Goal: Transaction & Acquisition: Purchase product/service

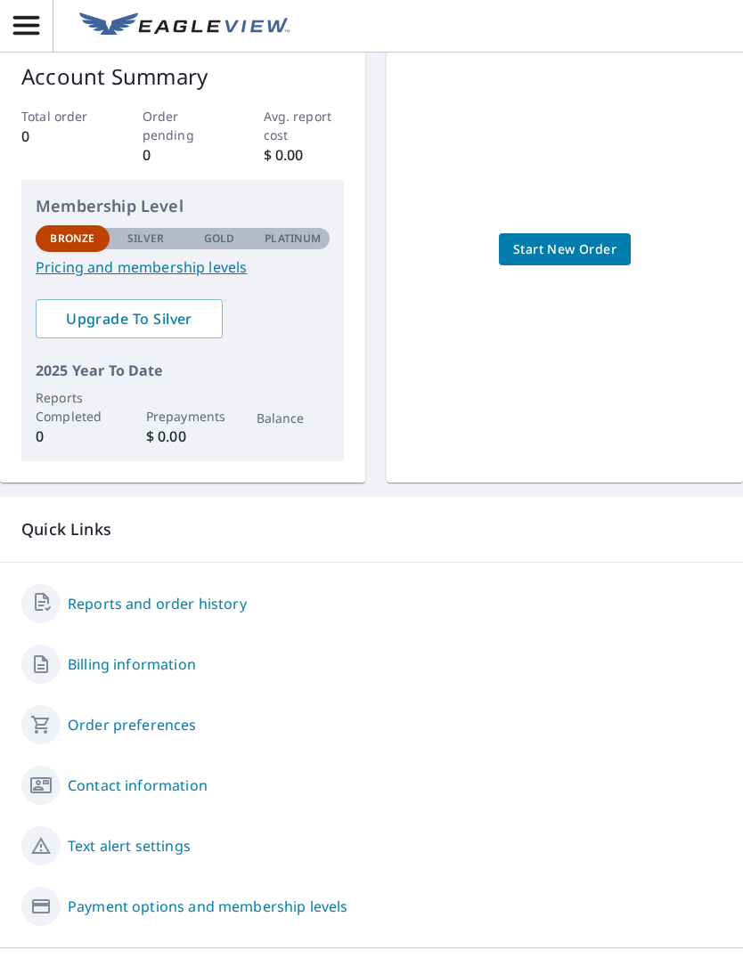
scroll to position [42, 0]
click at [206, 594] on link "Reports and order history" at bounding box center [157, 604] width 179 height 21
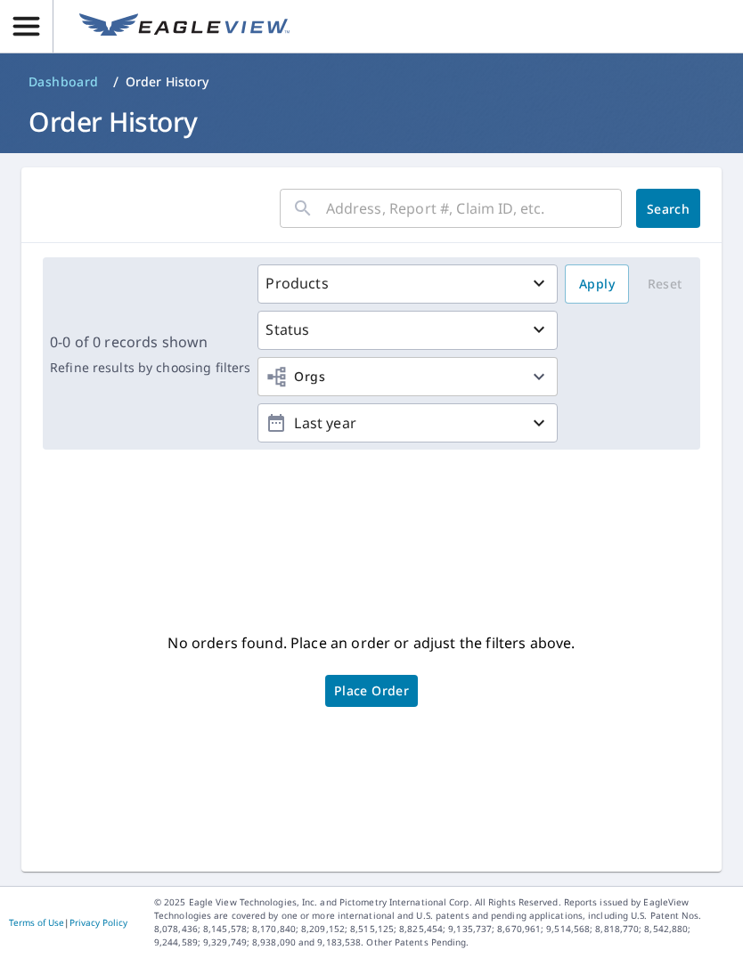
click at [387, 273] on div "Products" at bounding box center [407, 283] width 284 height 21
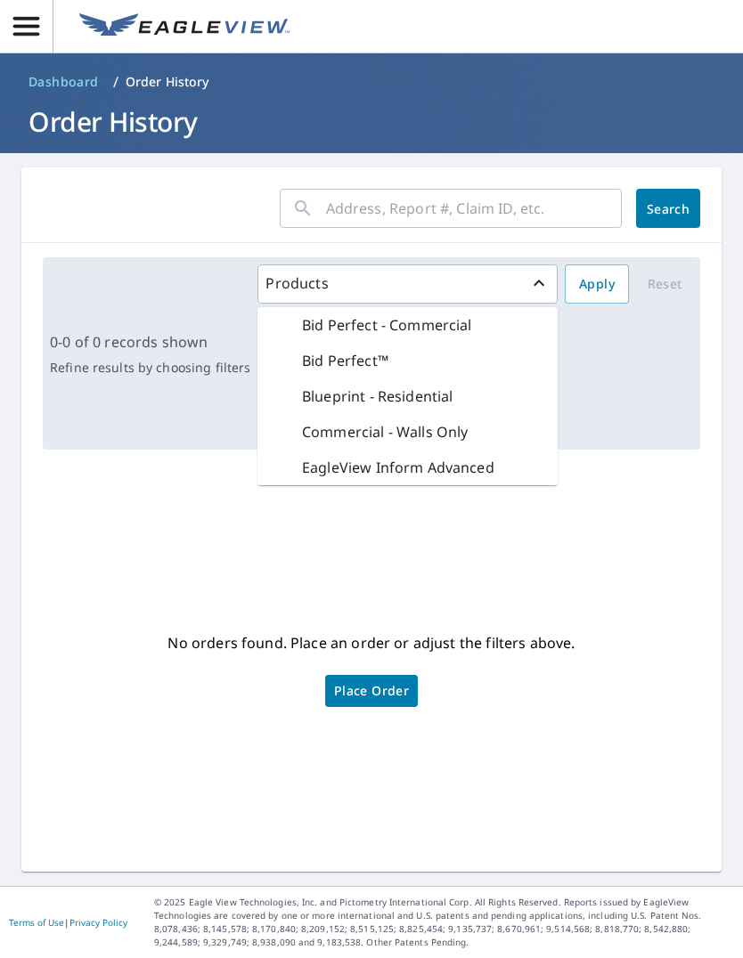
click at [412, 386] on p "Blueprint - Residential" at bounding box center [377, 396] width 151 height 21
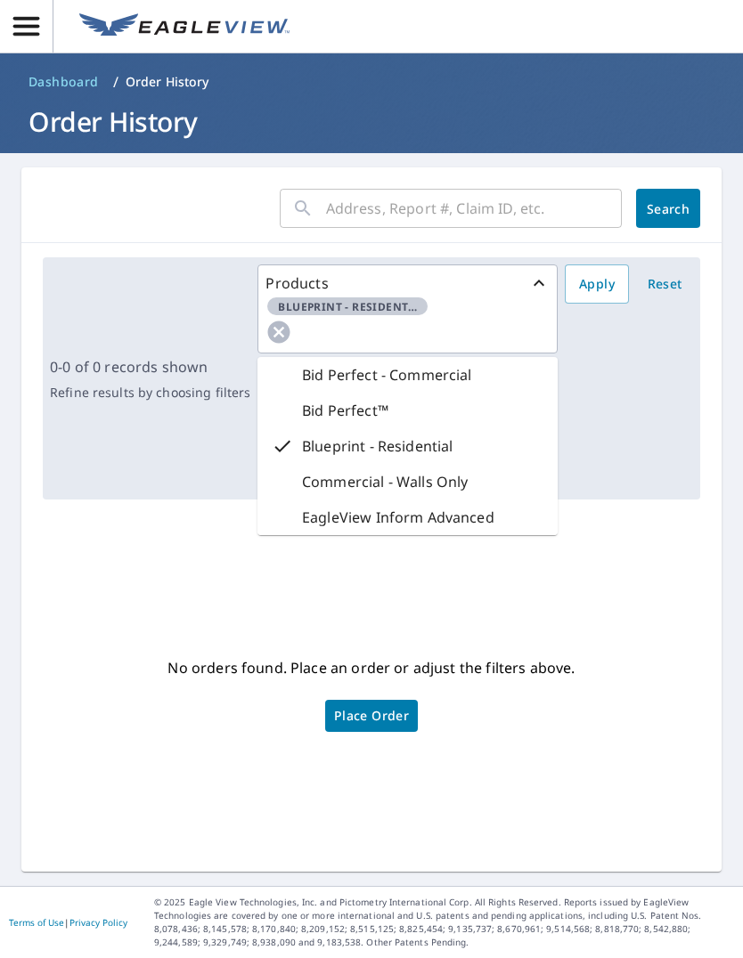
click at [618, 347] on div "Products Blueprint - Residential Bid Perfect - Commercial Bid Perfect™ Blueprin…" at bounding box center [474, 378] width 435 height 228
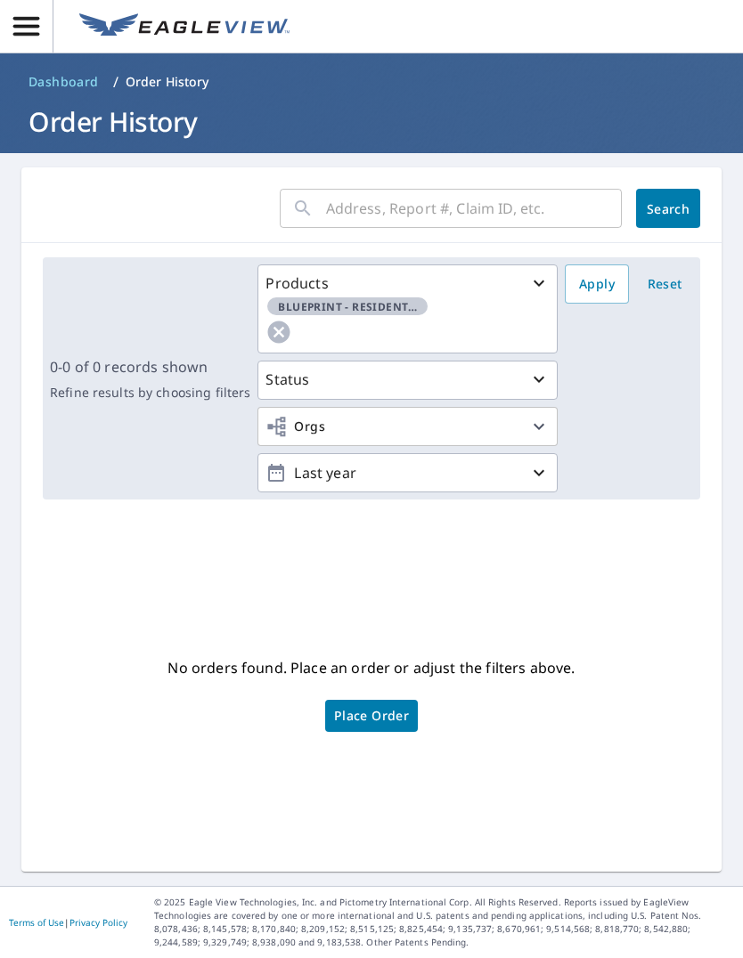
click at [468, 369] on div "Status" at bounding box center [407, 379] width 284 height 21
click at [639, 384] on div "Products Blueprint - Residential Status Orgs Last year Apply Reset" at bounding box center [474, 378] width 435 height 228
click at [448, 416] on span "Orgs" at bounding box center [407, 427] width 284 height 22
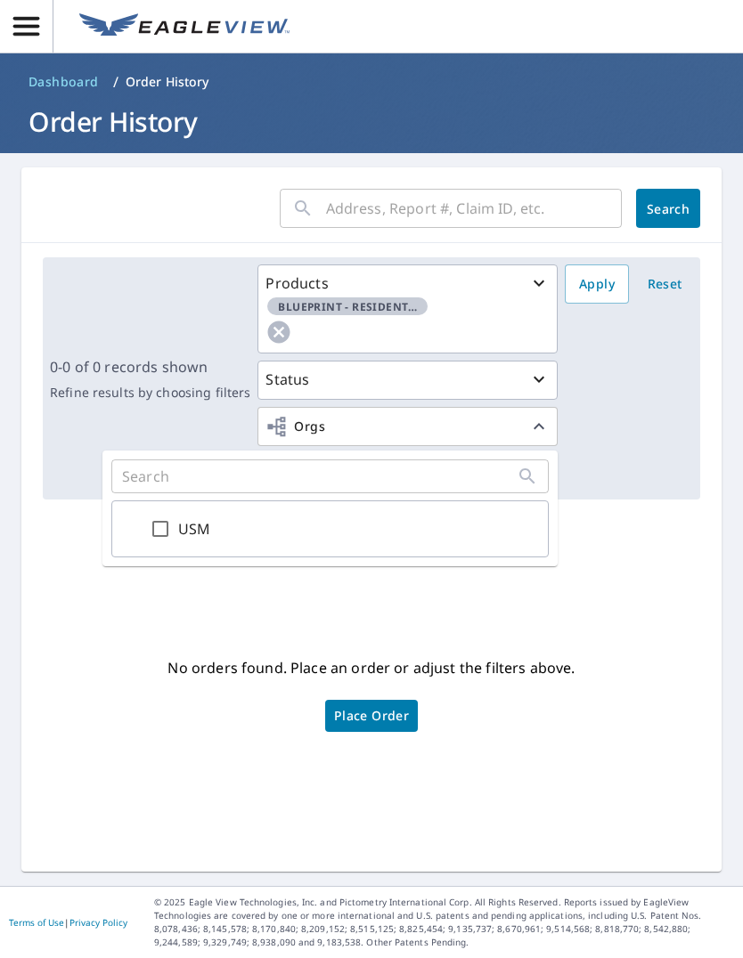
click at [459, 416] on span "Orgs" at bounding box center [407, 427] width 284 height 22
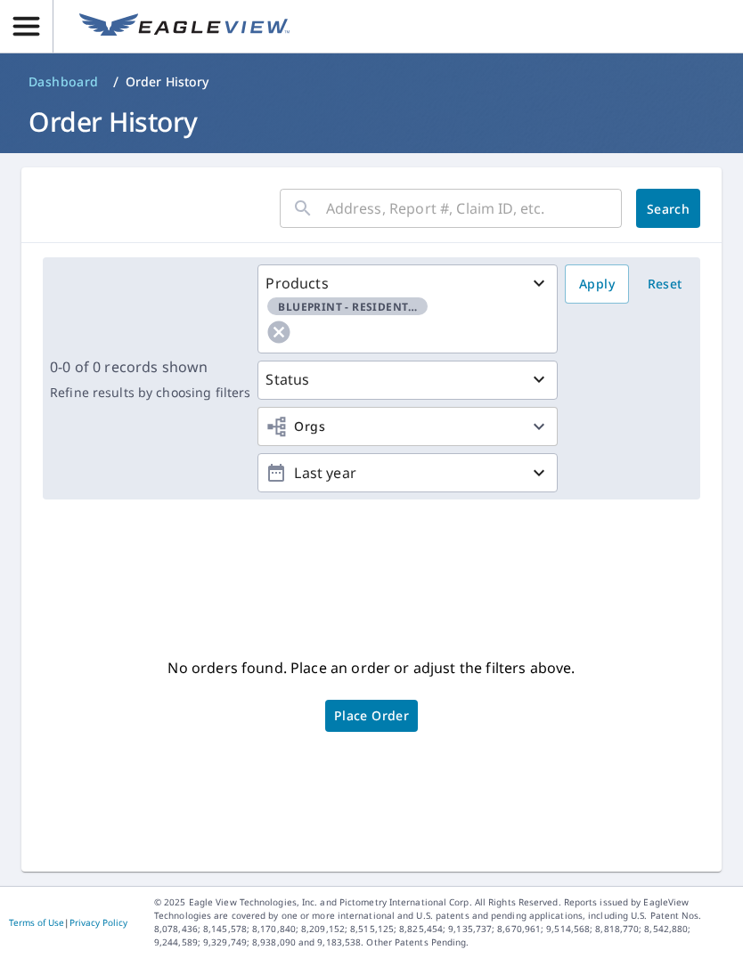
click at [613, 406] on div "Products Blueprint - Residential Status Orgs Last year Apply Reset" at bounding box center [474, 378] width 435 height 228
click at [432, 458] on p "Last year" at bounding box center [407, 473] width 241 height 31
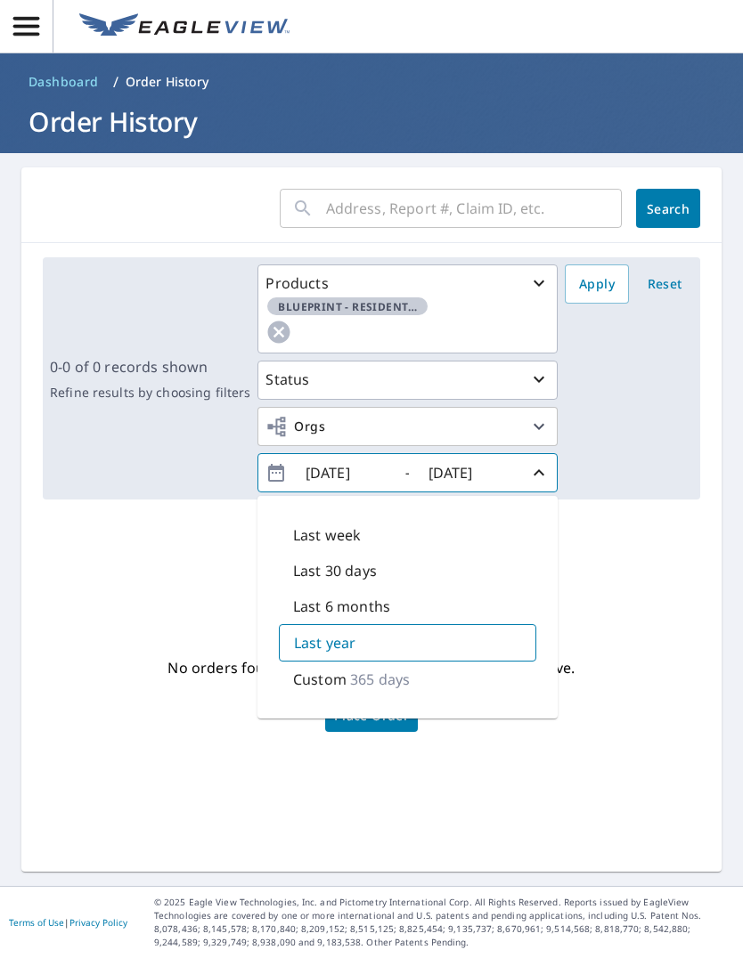
scroll to position [42, 0]
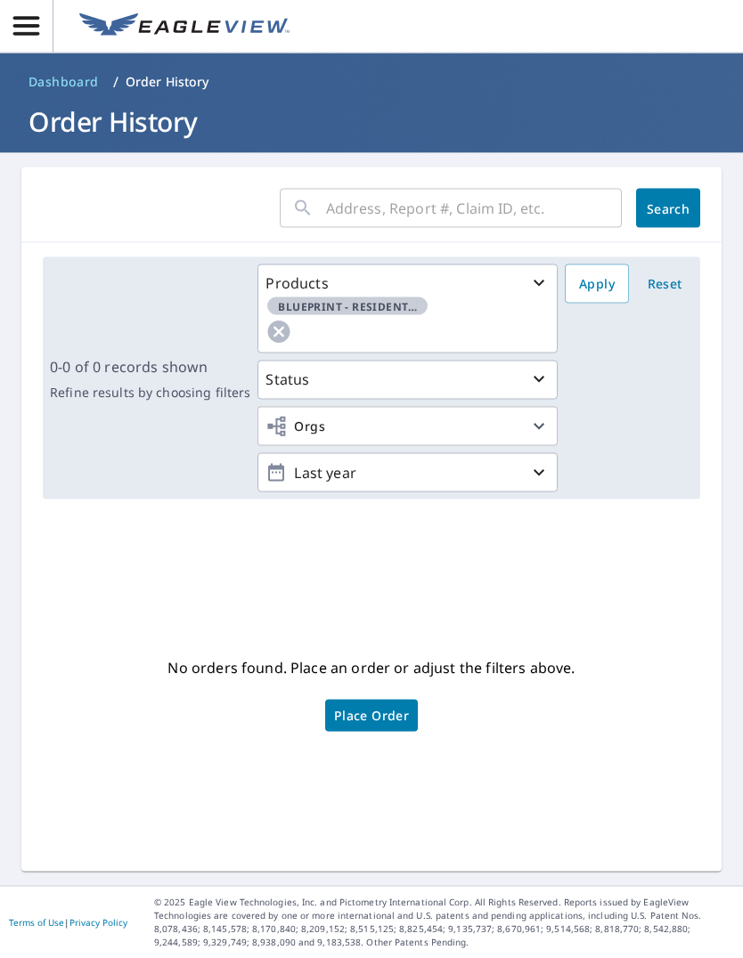
click at [638, 380] on div "Products Blueprint - Residential Status Orgs Last year Apply Reset" at bounding box center [474, 378] width 435 height 228
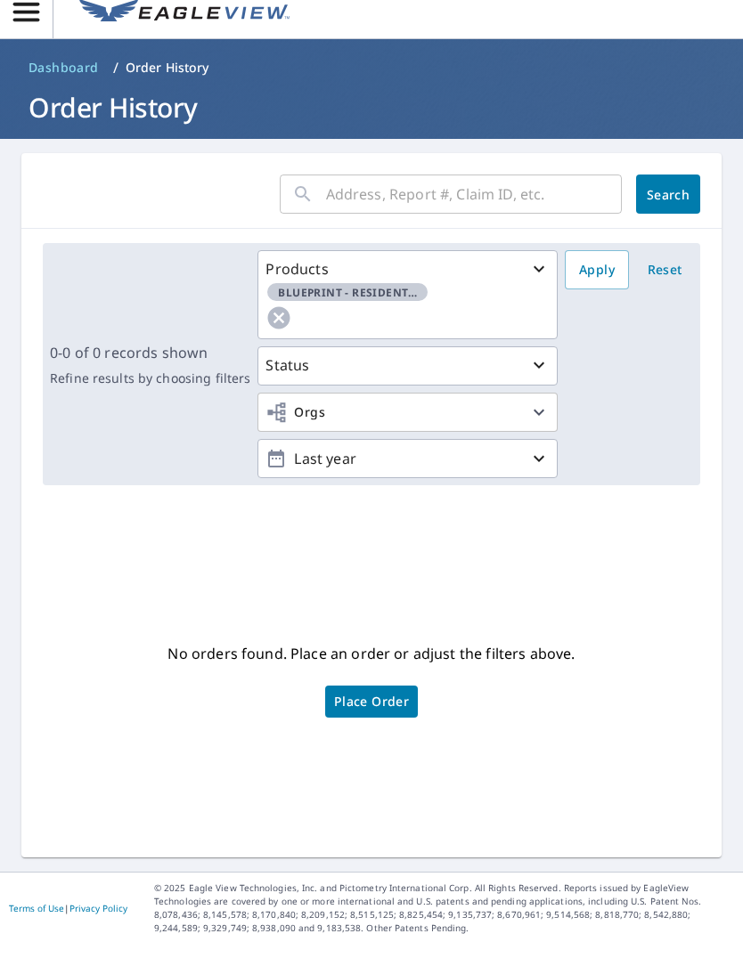
scroll to position [0, 0]
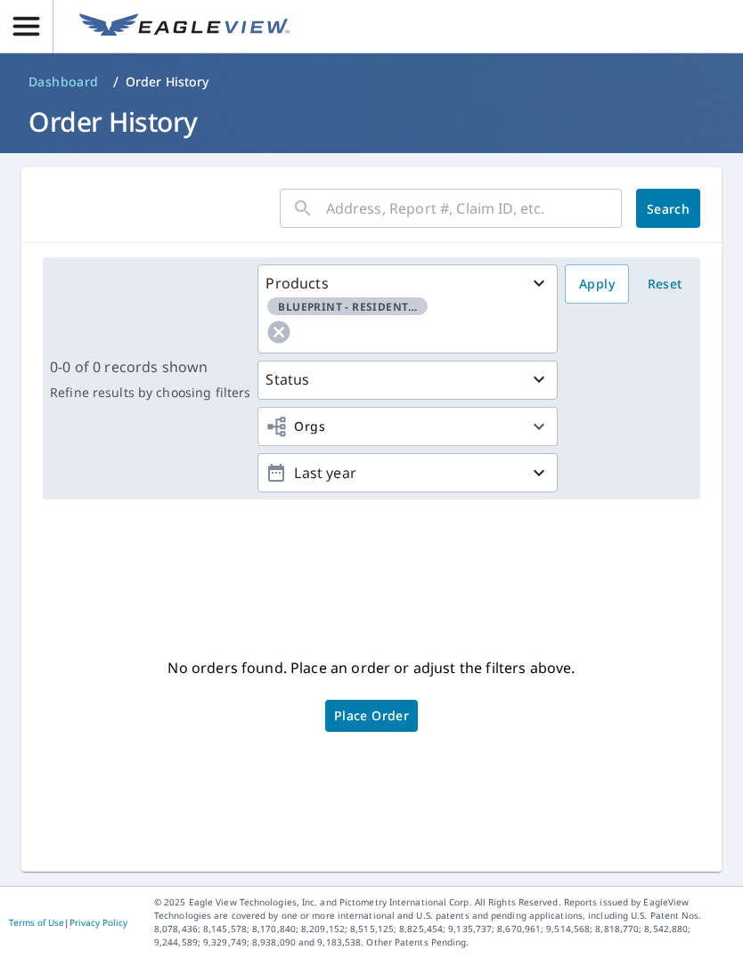
click at [384, 720] on span "Place Order" at bounding box center [371, 716] width 75 height 9
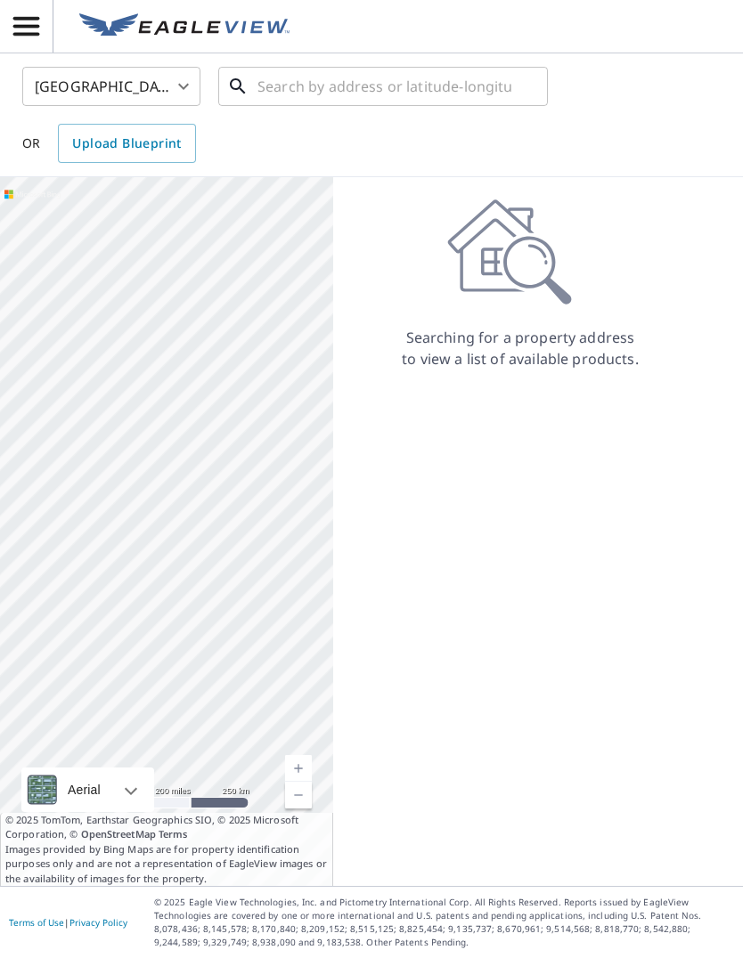
click at [322, 88] on input "text" at bounding box center [384, 86] width 254 height 50
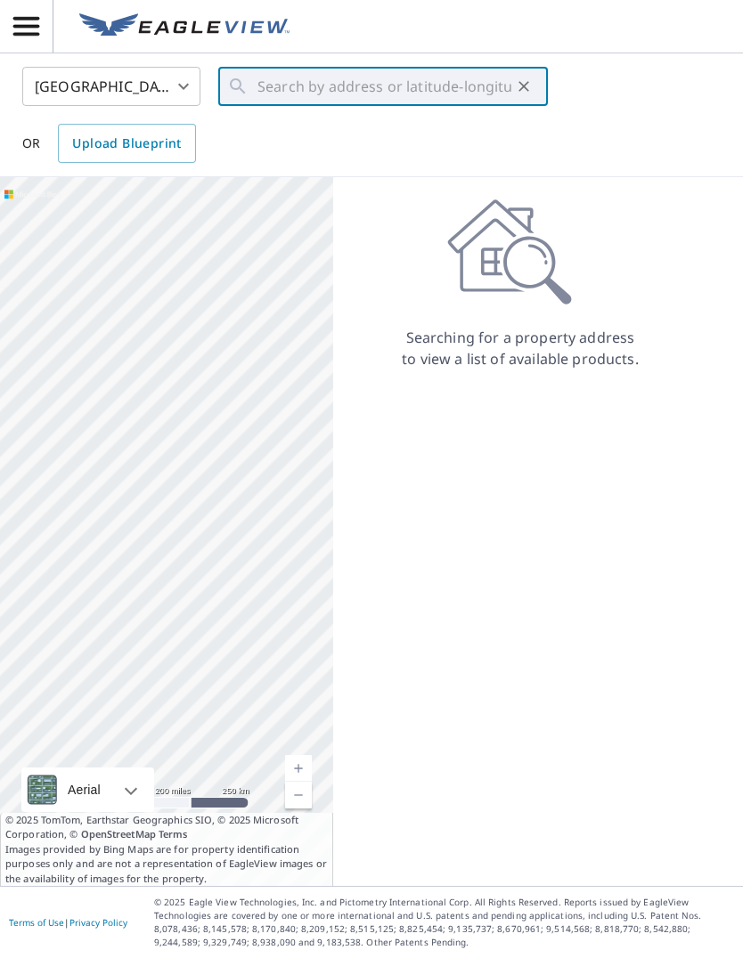
click at [531, 513] on div "Searching for a property address to view a list of available products." at bounding box center [520, 531] width 374 height 709
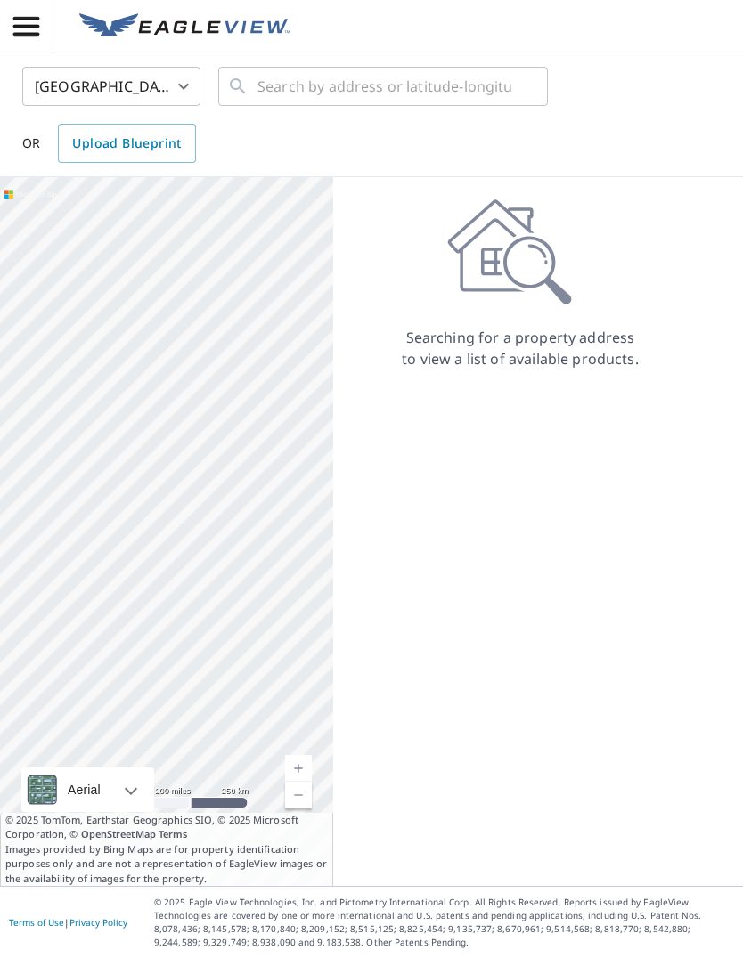
click at [30, 25] on icon "button" at bounding box center [26, 26] width 26 height 19
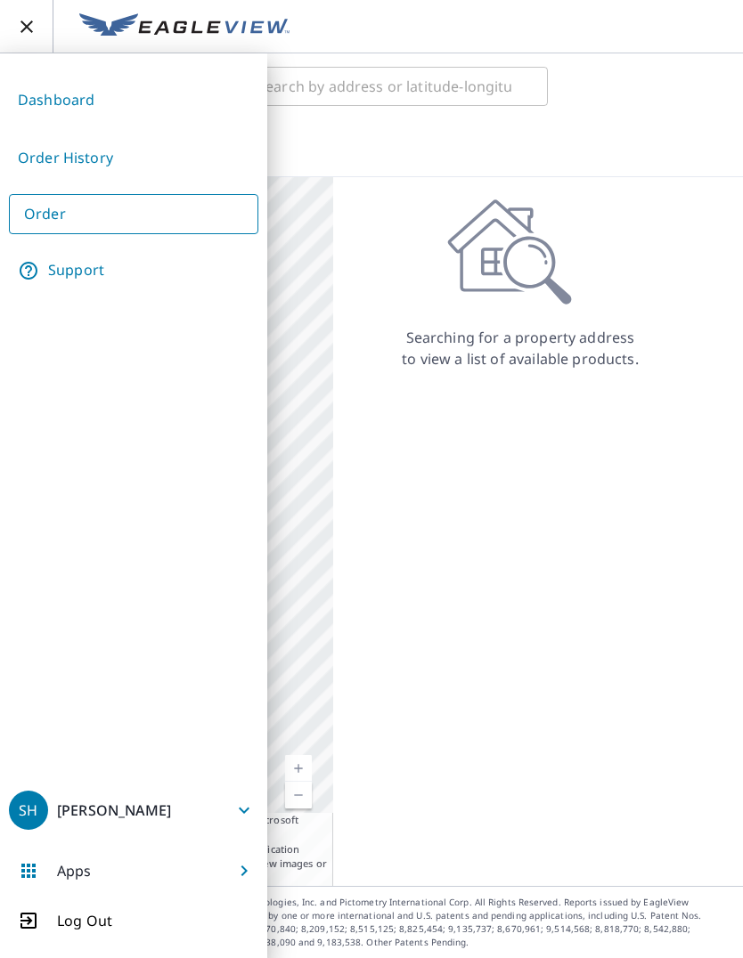
click at [85, 98] on link "Dashboard" at bounding box center [133, 100] width 249 height 44
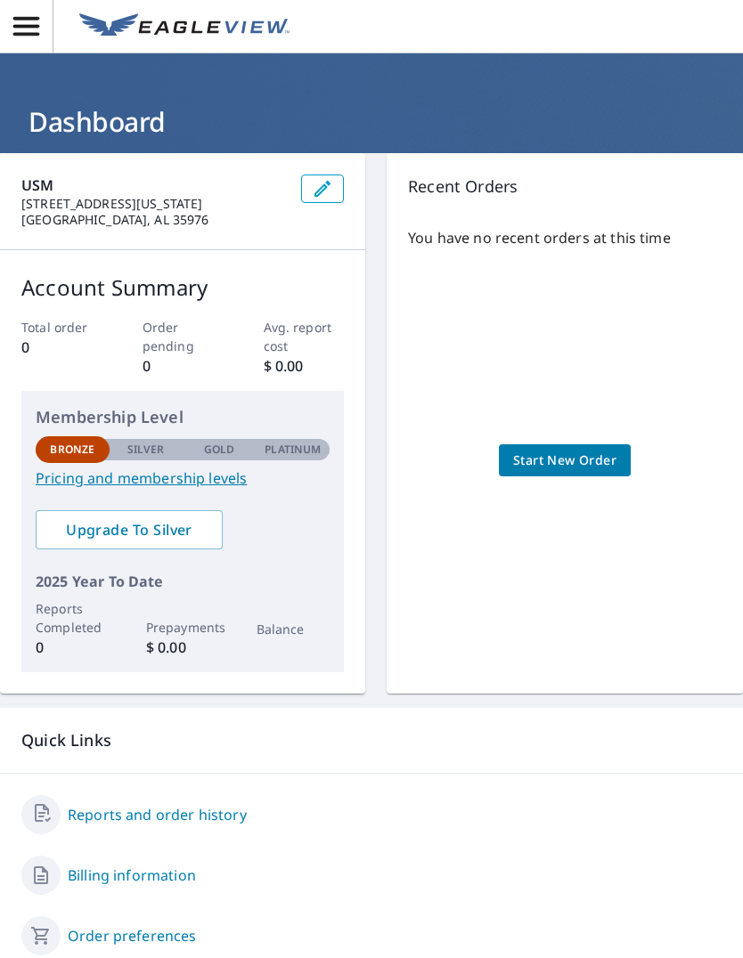
click at [209, 479] on link "Pricing and membership levels" at bounding box center [183, 478] width 294 height 21
click at [572, 458] on span "Start New Order" at bounding box center [564, 461] width 103 height 22
click at [572, 470] on span "Start New Order" at bounding box center [564, 461] width 103 height 22
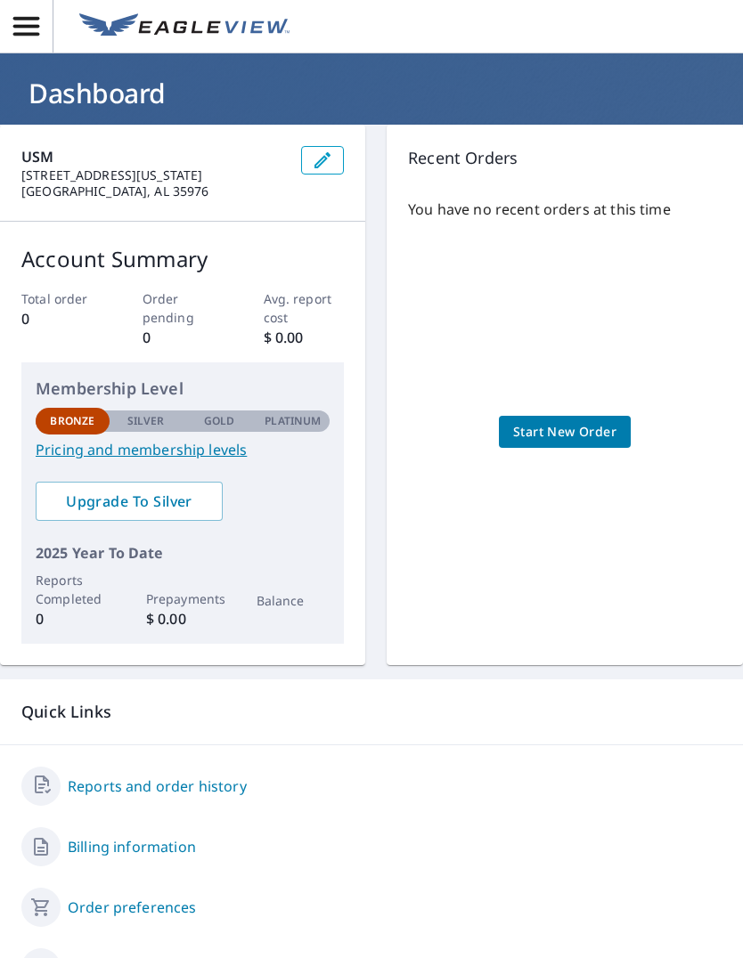
scroll to position [13, 0]
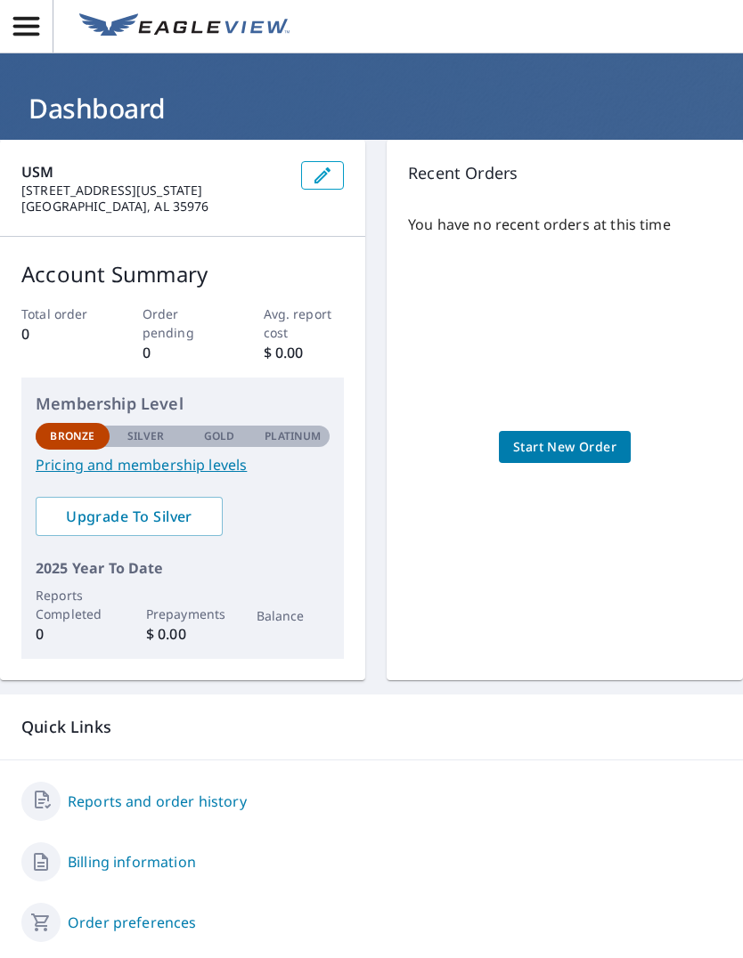
click at [123, 196] on p "[STREET_ADDRESS][US_STATE]" at bounding box center [153, 191] width 265 height 16
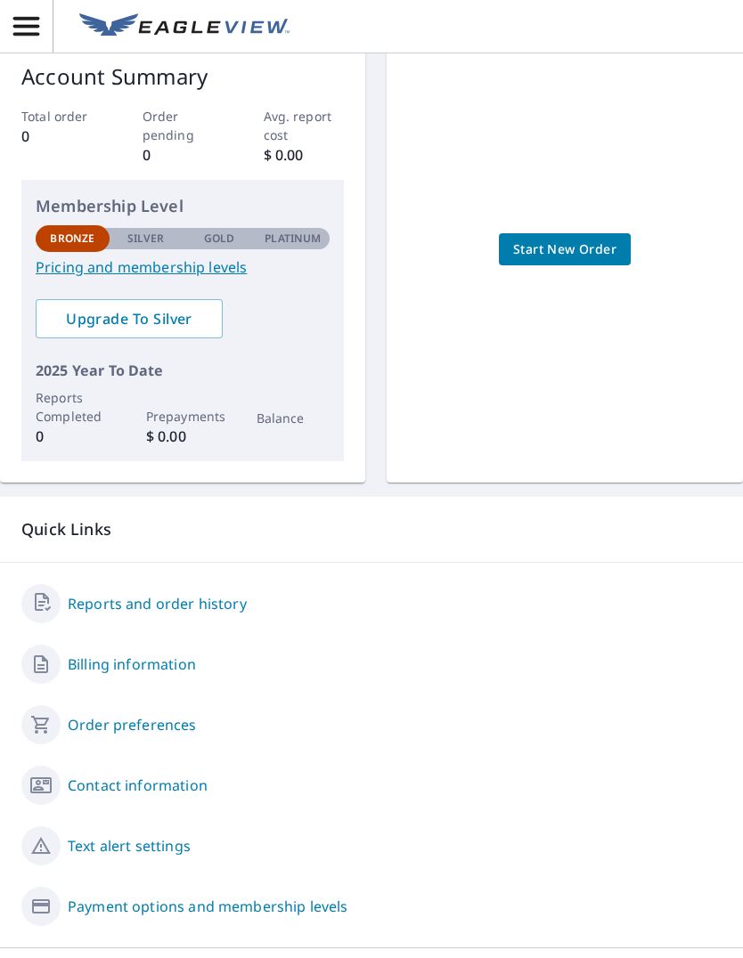
scroll to position [61, 0]
click at [212, 594] on link "Reports and order history" at bounding box center [157, 604] width 179 height 21
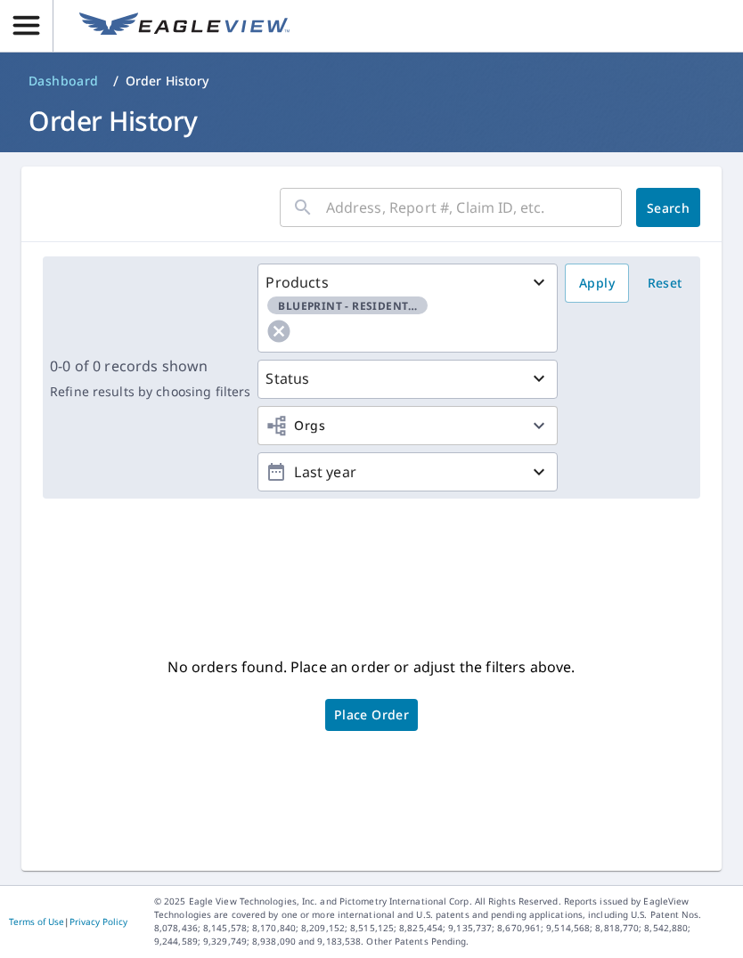
click at [526, 273] on div "Products" at bounding box center [407, 283] width 284 height 21
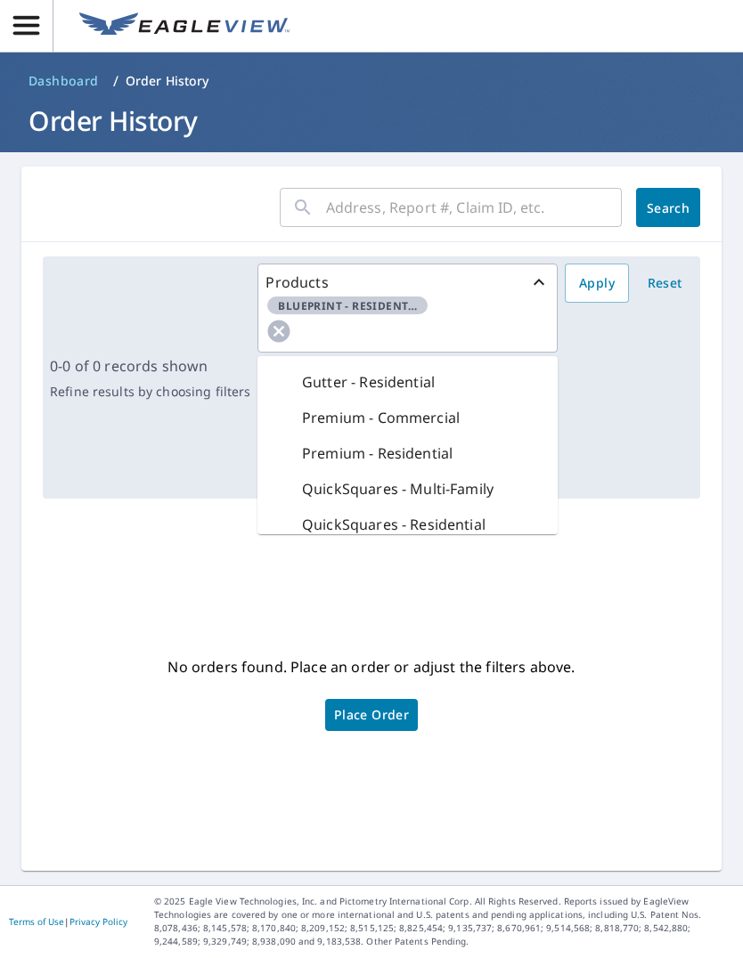
scroll to position [340, 0]
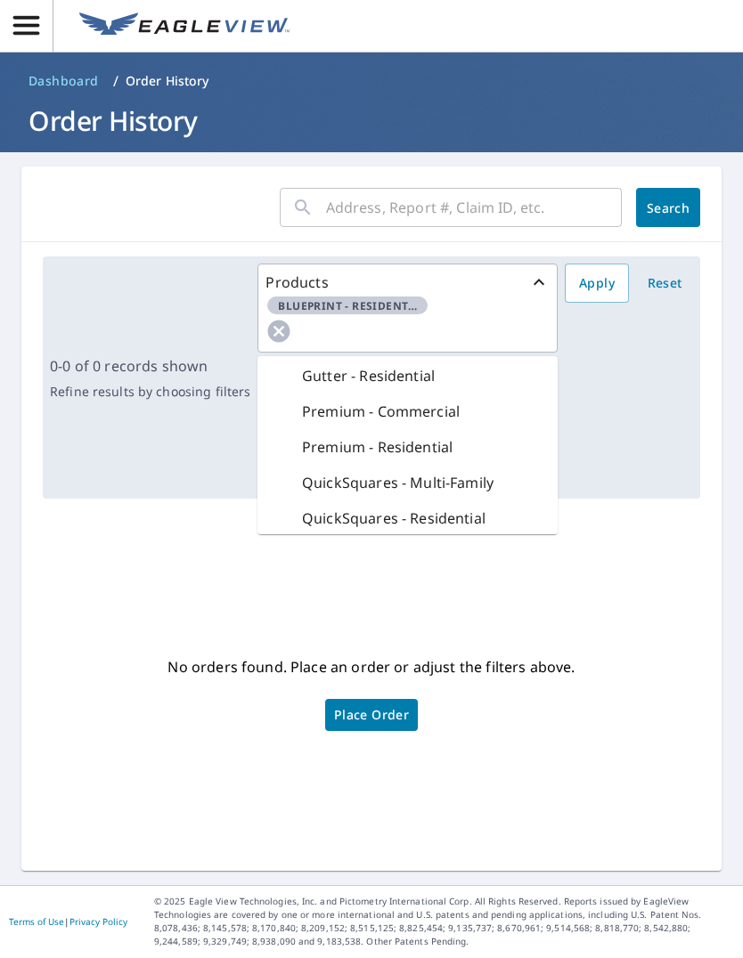
click at [415, 437] on p "Premium - Residential" at bounding box center [377, 447] width 151 height 21
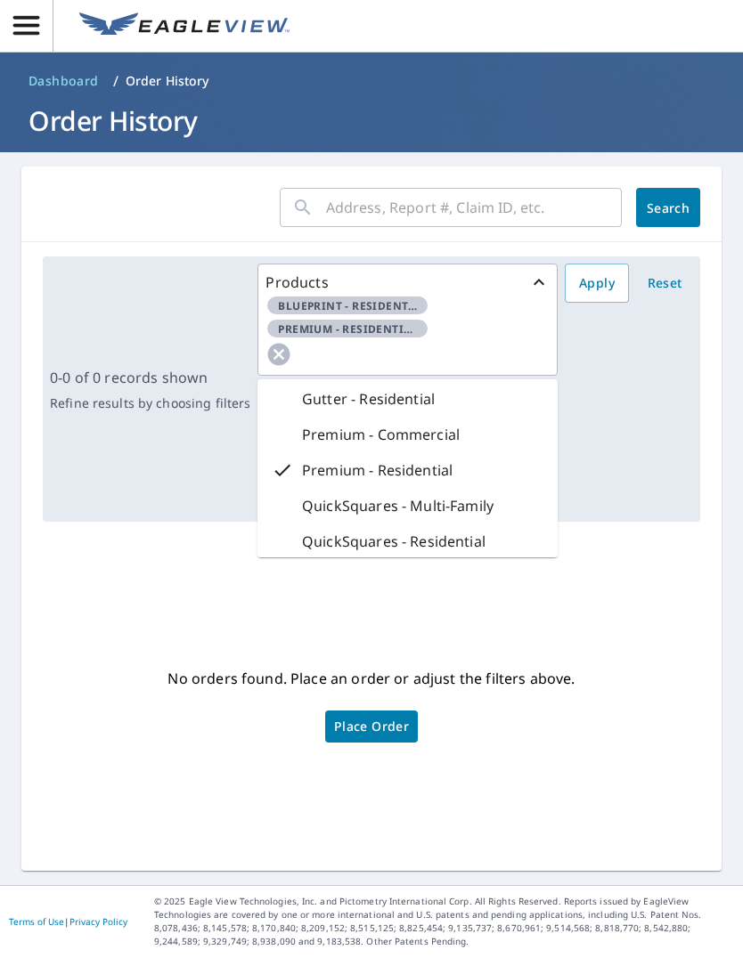
click at [627, 327] on div "Products Blueprint - Residential Premium - Residential Bid Perfect - Commercial…" at bounding box center [474, 389] width 435 height 251
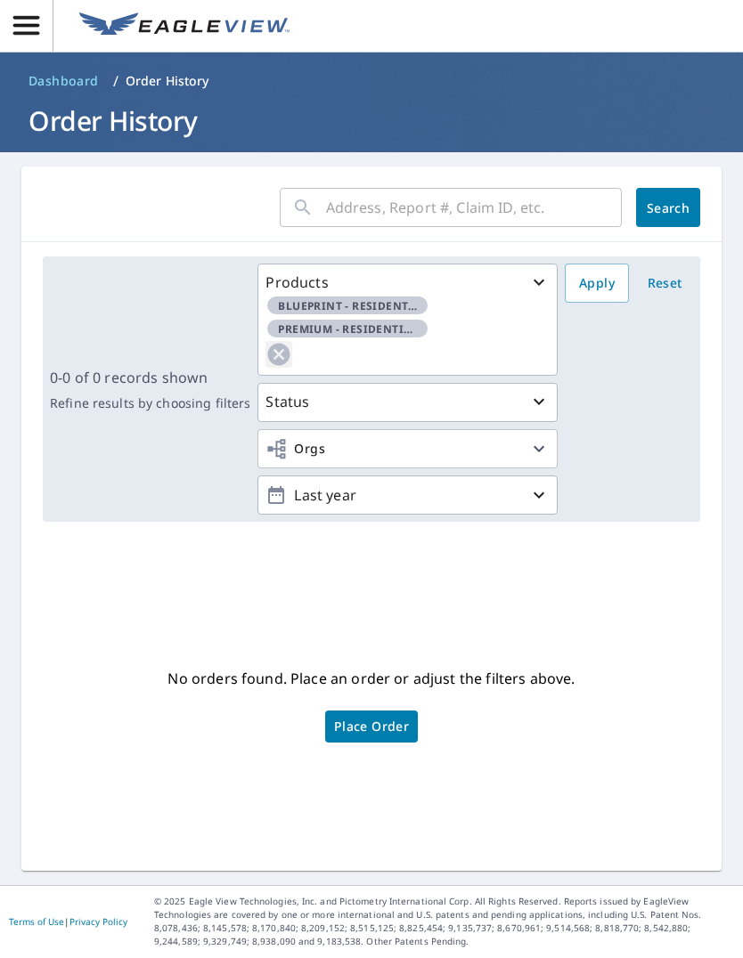
click at [275, 342] on icon "button" at bounding box center [278, 355] width 27 height 27
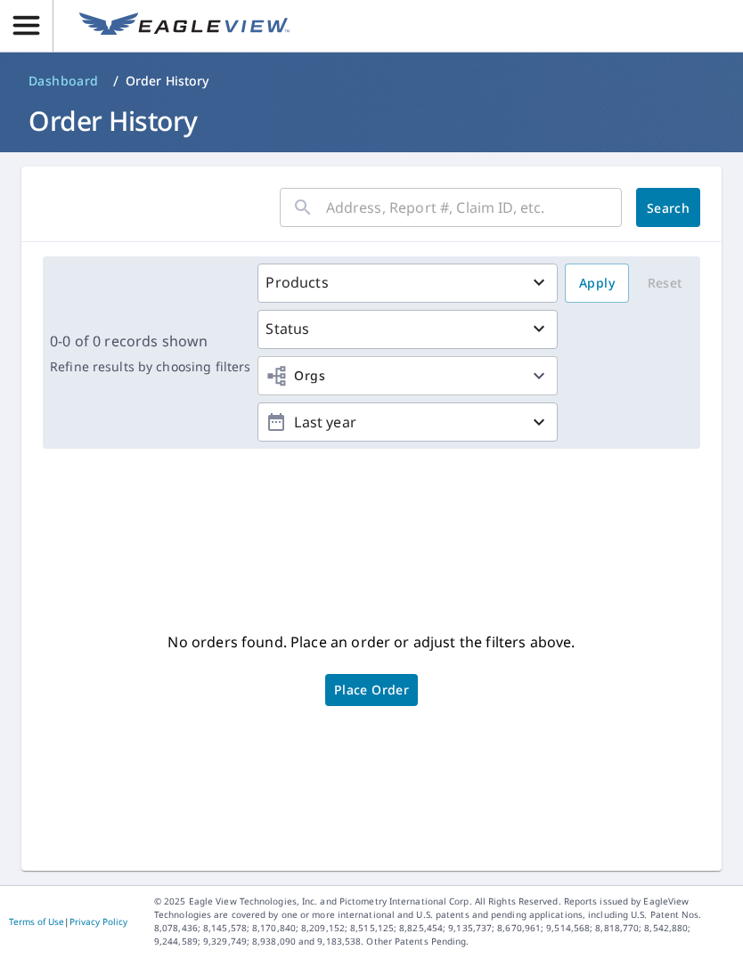
click at [527, 273] on div "Products" at bounding box center [407, 283] width 284 height 21
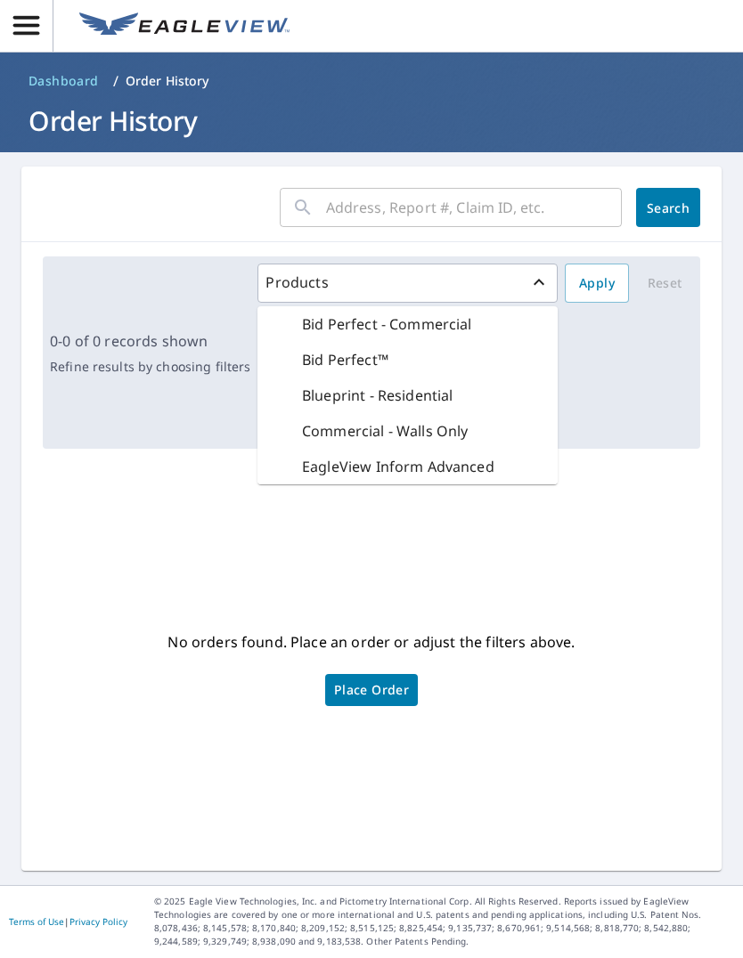
scroll to position [0, 0]
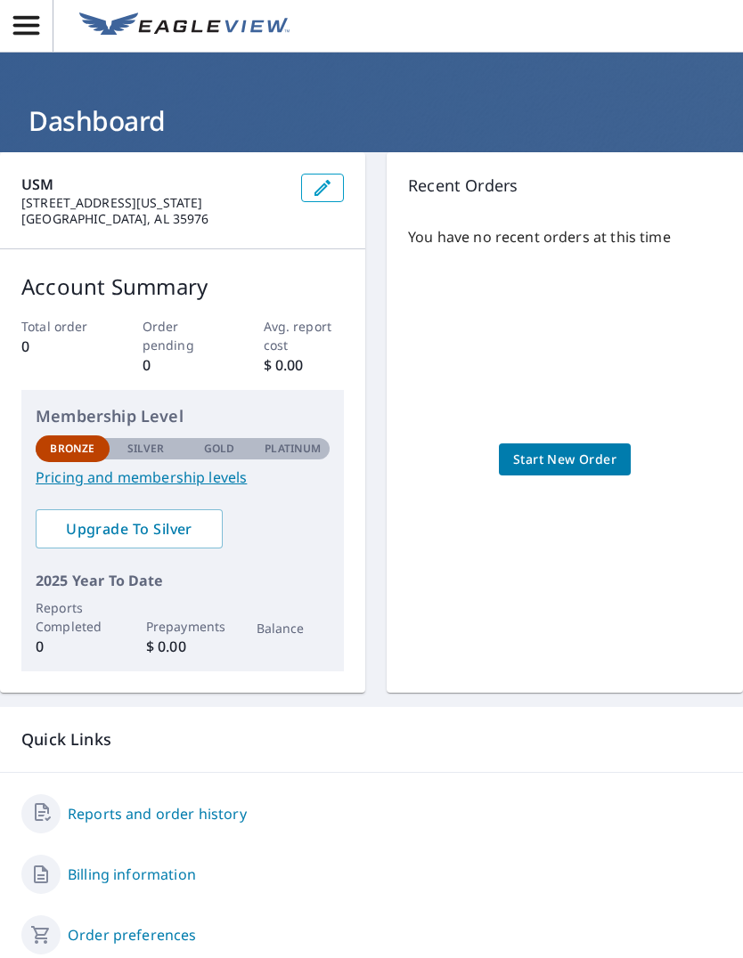
click at [572, 450] on span "Start New Order" at bounding box center [564, 461] width 103 height 22
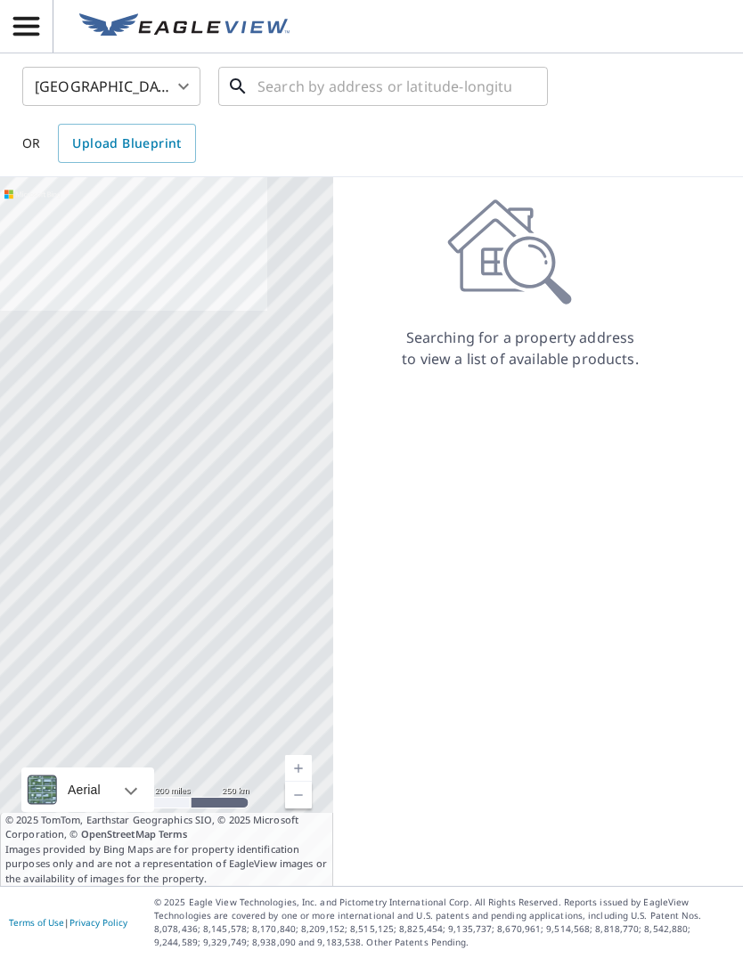
click at [338, 61] on input "text" at bounding box center [384, 86] width 254 height 50
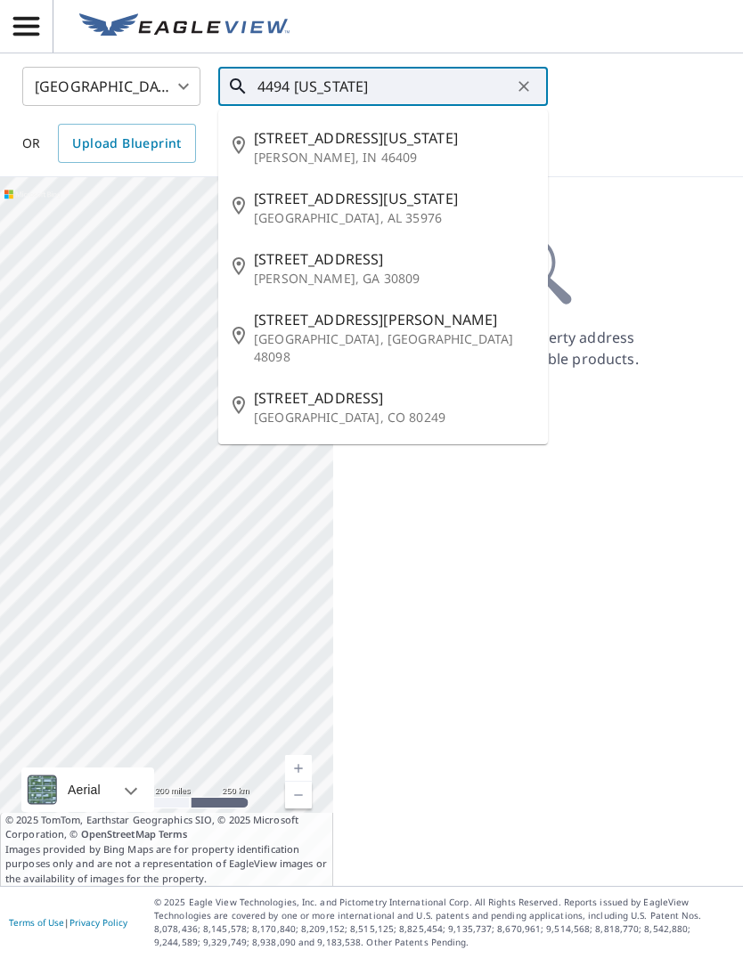
click at [346, 188] on span "4494 Georgia Mountain Rd" at bounding box center [394, 198] width 280 height 21
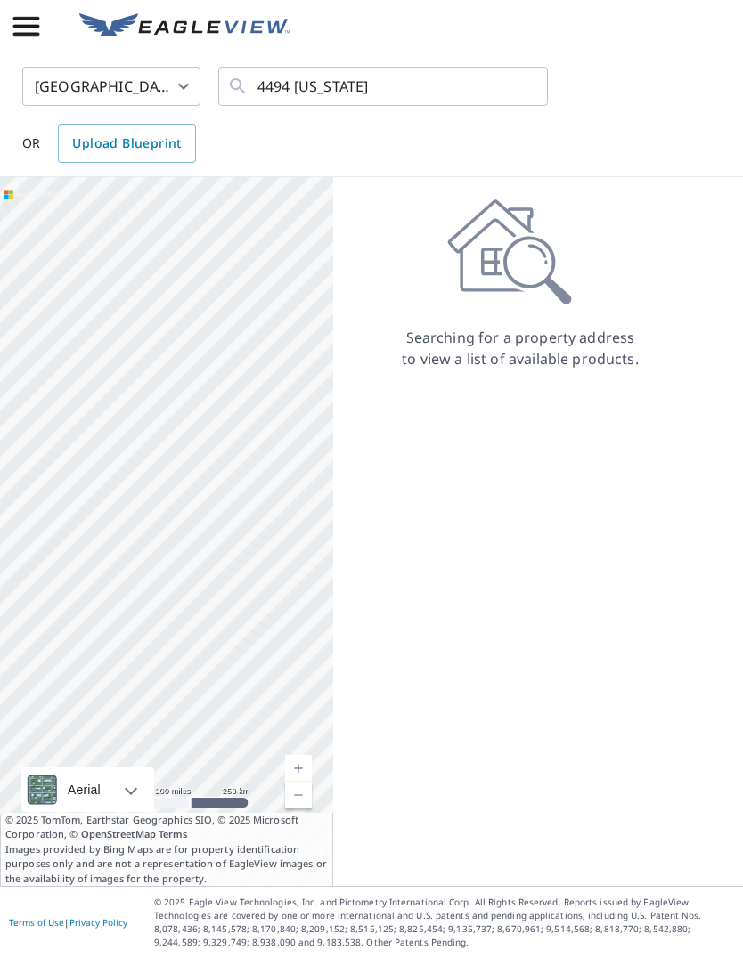
type input "4494 Georgia Mountain Rd Guntersville, AL 35976"
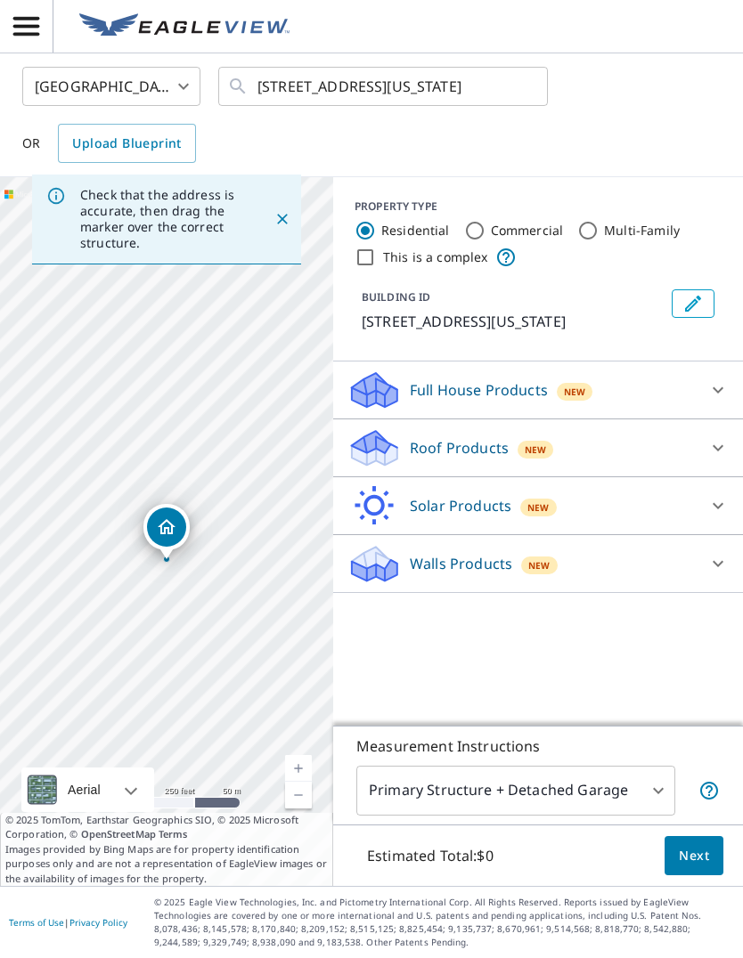
click at [717, 437] on icon at bounding box center [717, 447] width 21 height 21
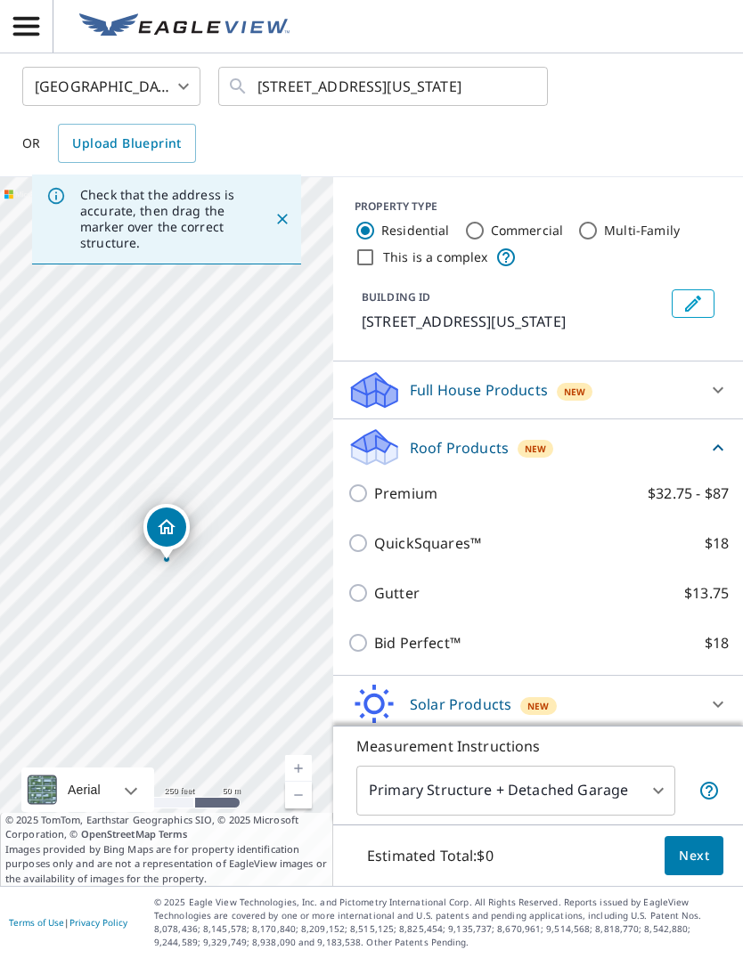
click at [370, 483] on input "Premium $32.75 - $87" at bounding box center [360, 493] width 27 height 21
checkbox input "true"
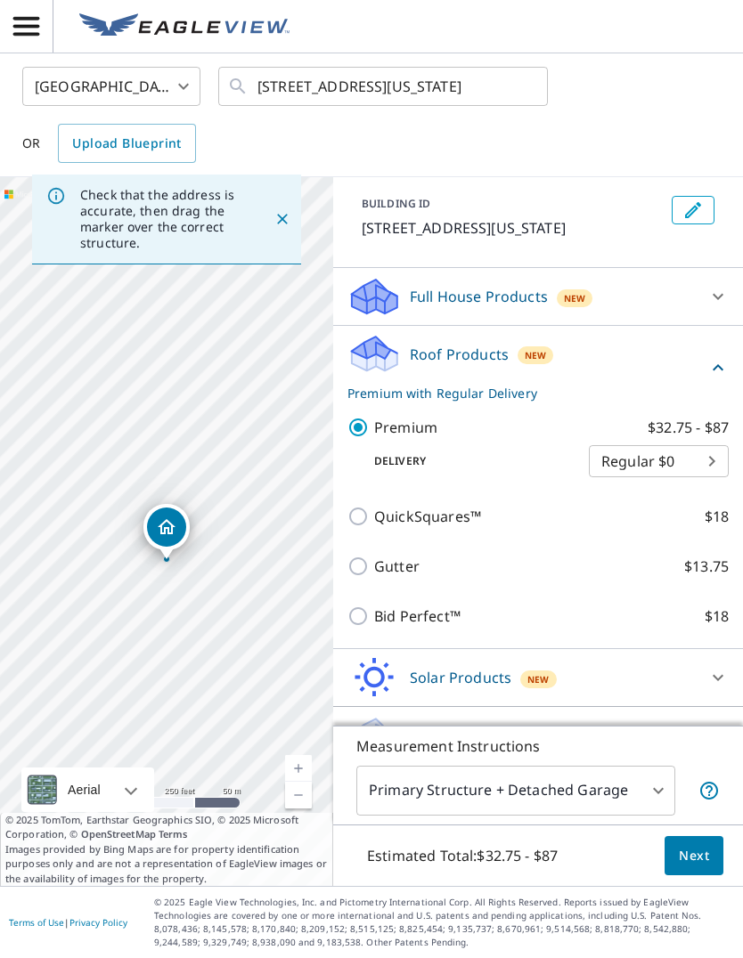
scroll to position [93, 0]
click at [661, 793] on body "SH SH United States US ​ 4494 Georgia Mountain Rd Guntersville, AL 35976 ​ OR U…" at bounding box center [371, 479] width 743 height 958
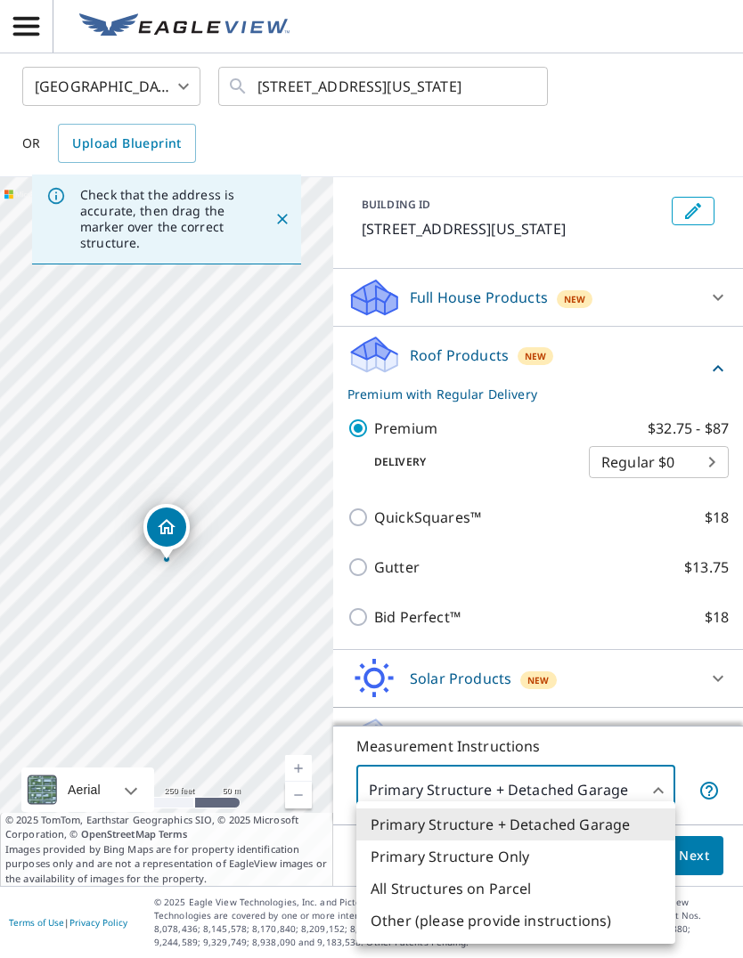
click at [492, 859] on li "Primary Structure Only" at bounding box center [515, 857] width 319 height 32
type input "2"
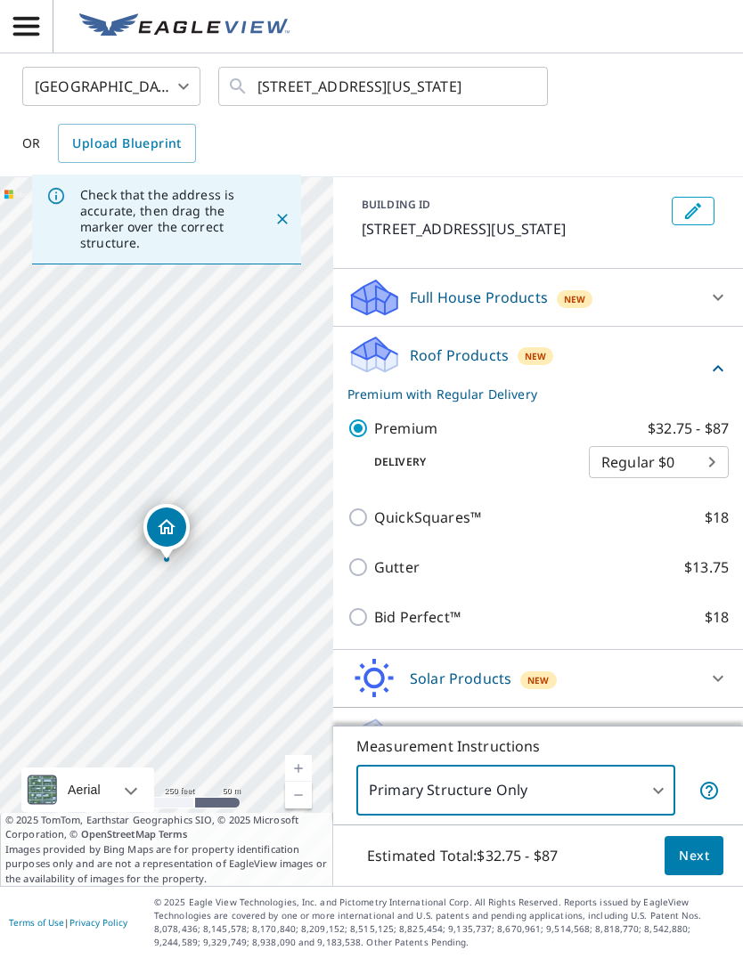
click at [698, 861] on span "Next" at bounding box center [694, 856] width 30 height 22
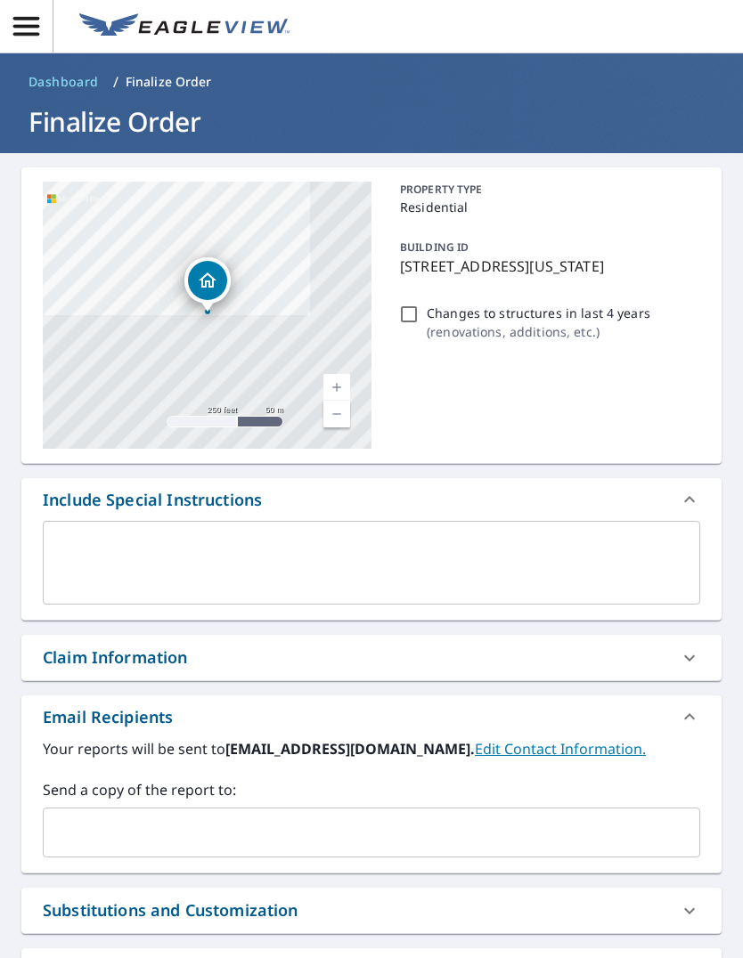
click at [336, 374] on link "Current Level 17, Zoom In" at bounding box center [336, 387] width 27 height 27
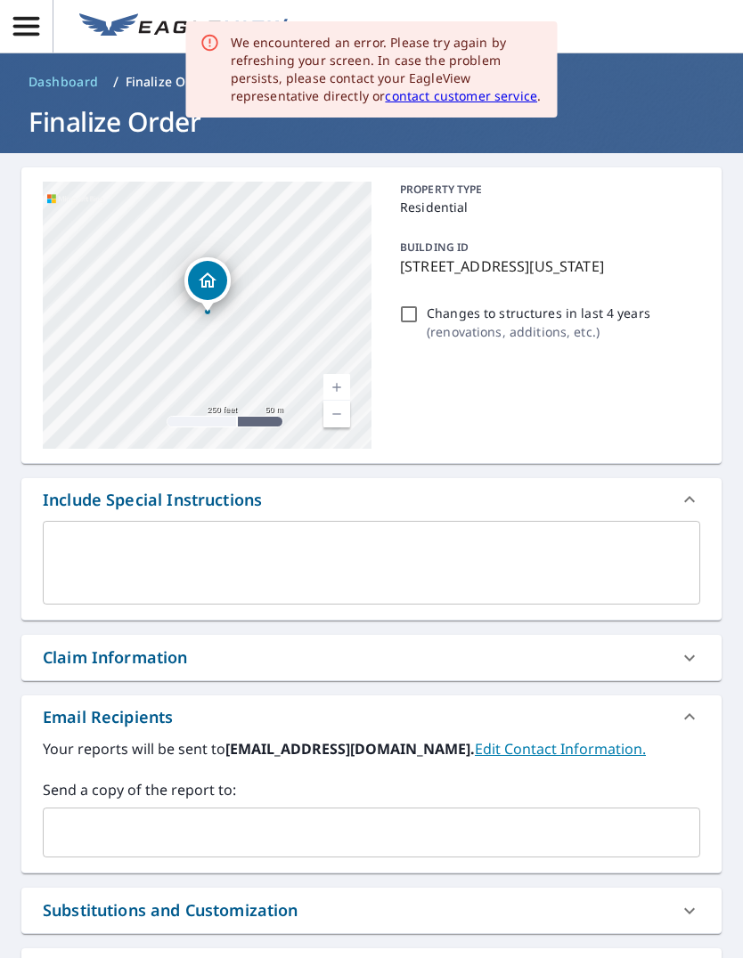
click at [339, 374] on link "Current Level 17, Zoom In" at bounding box center [336, 387] width 27 height 27
click at [333, 311] on div "4494 Georgia Mountain Rd Guntersville, AL 35976" at bounding box center [207, 315] width 329 height 267
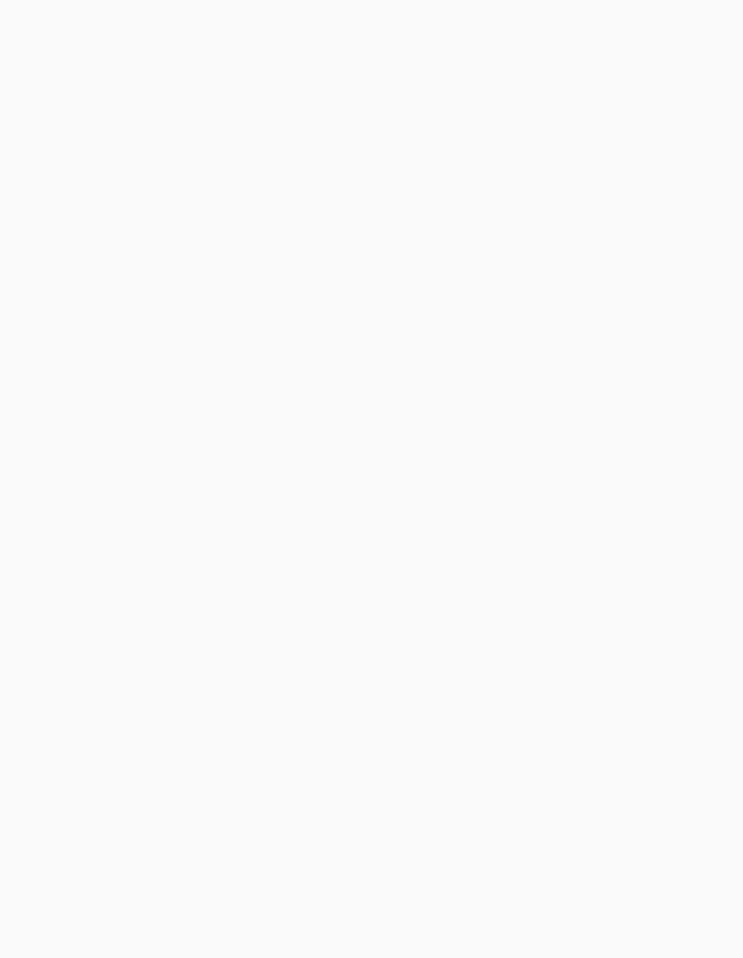
click at [341, 323] on div at bounding box center [371, 479] width 743 height 958
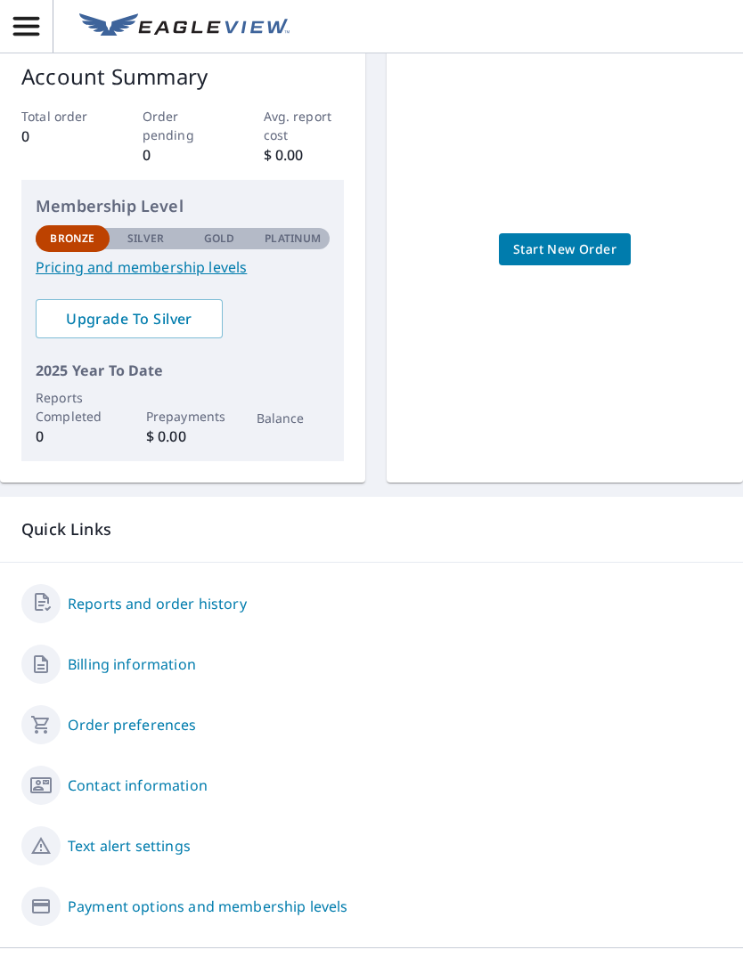
scroll to position [210, 0]
click at [166, 786] on link "Contact information" at bounding box center [138, 786] width 140 height 21
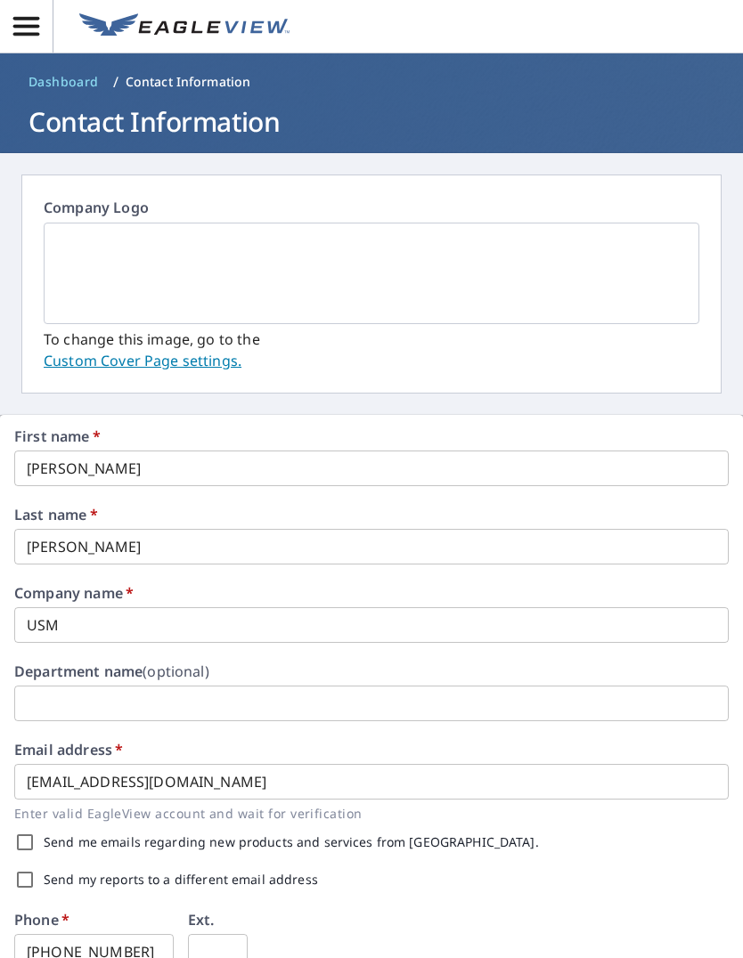
click at [71, 80] on span "Dashboard" at bounding box center [63, 82] width 70 height 18
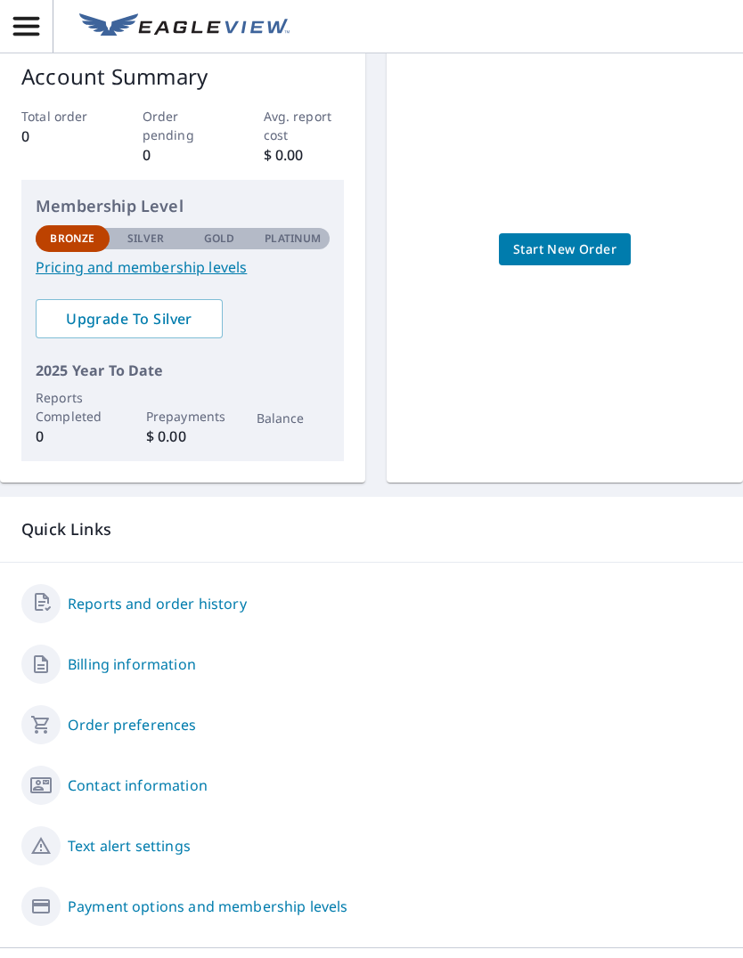
scroll to position [210, 0]
click at [165, 731] on link "Order preferences" at bounding box center [132, 725] width 129 height 21
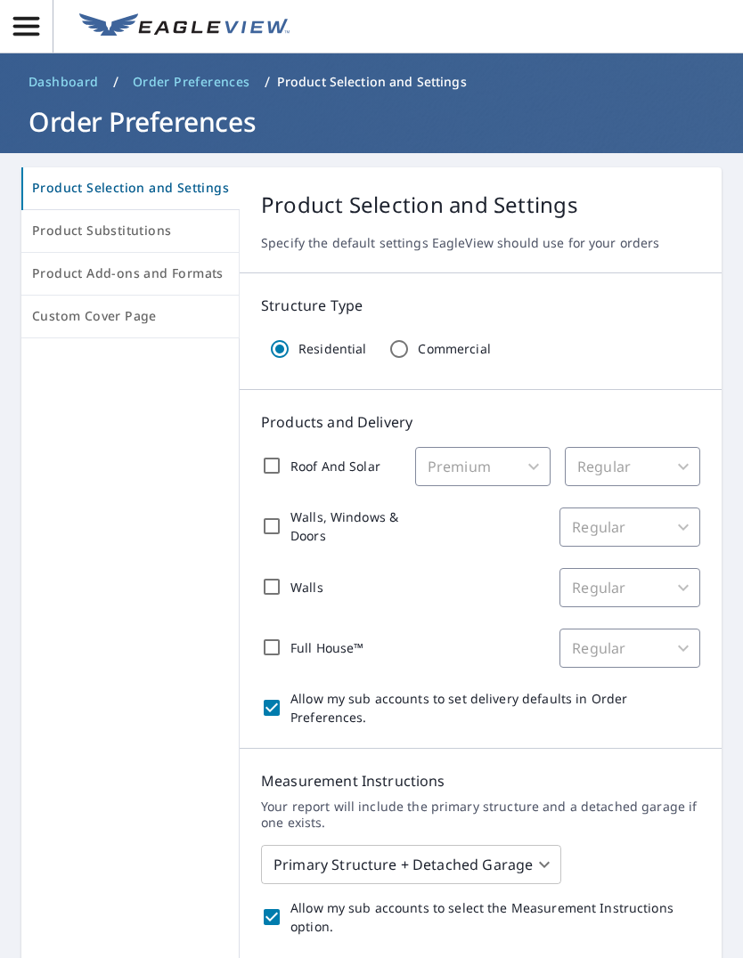
click at [24, 30] on icon "button" at bounding box center [26, 26] width 31 height 31
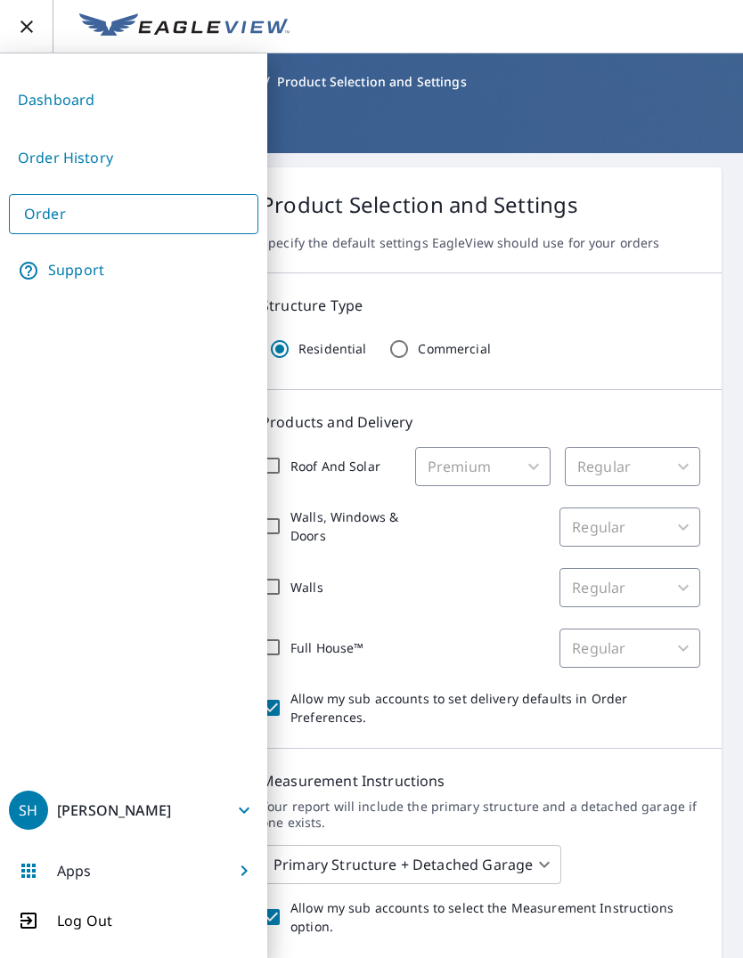
click at [96, 264] on link "Support" at bounding box center [133, 270] width 249 height 45
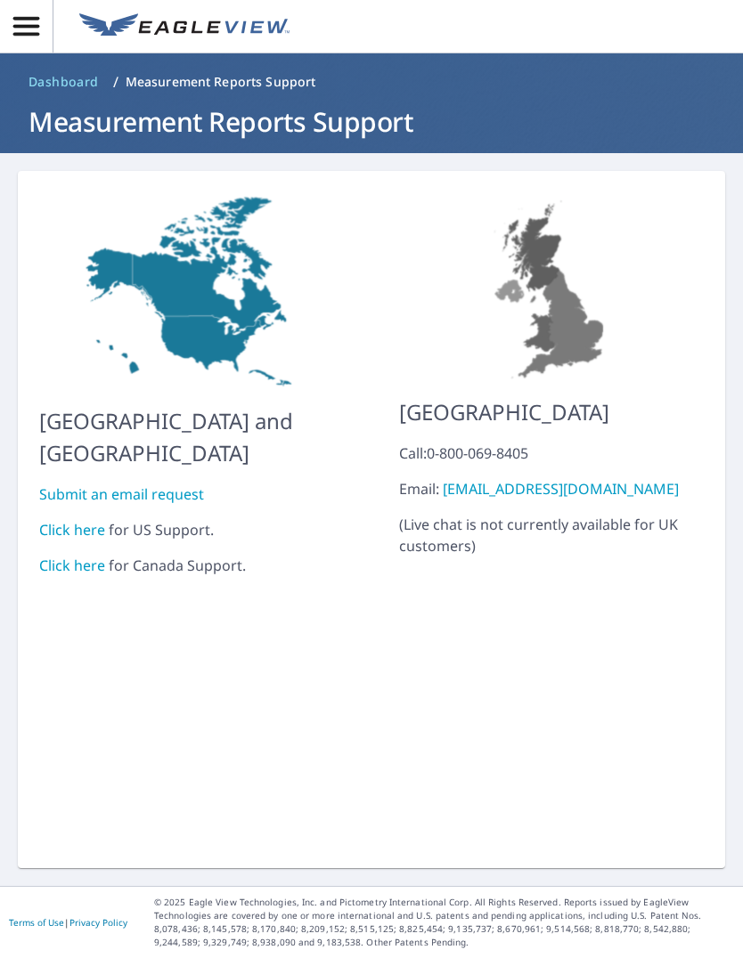
click at [76, 520] on link "Click here" at bounding box center [72, 530] width 66 height 20
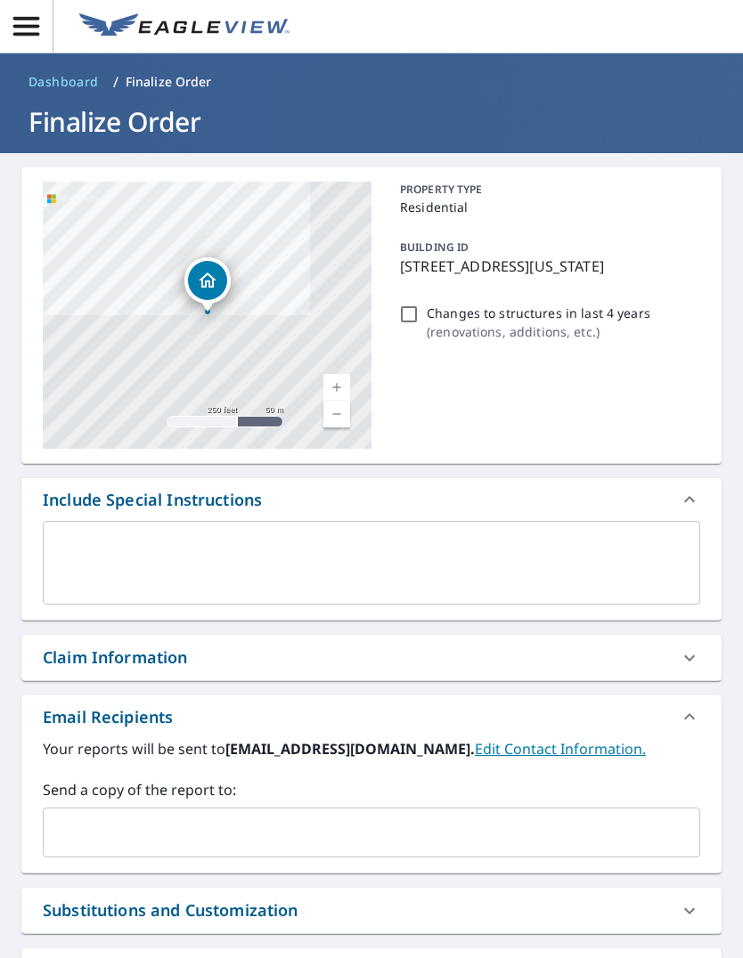
click at [335, 379] on link "Current Level 17, Zoom In" at bounding box center [336, 387] width 27 height 27
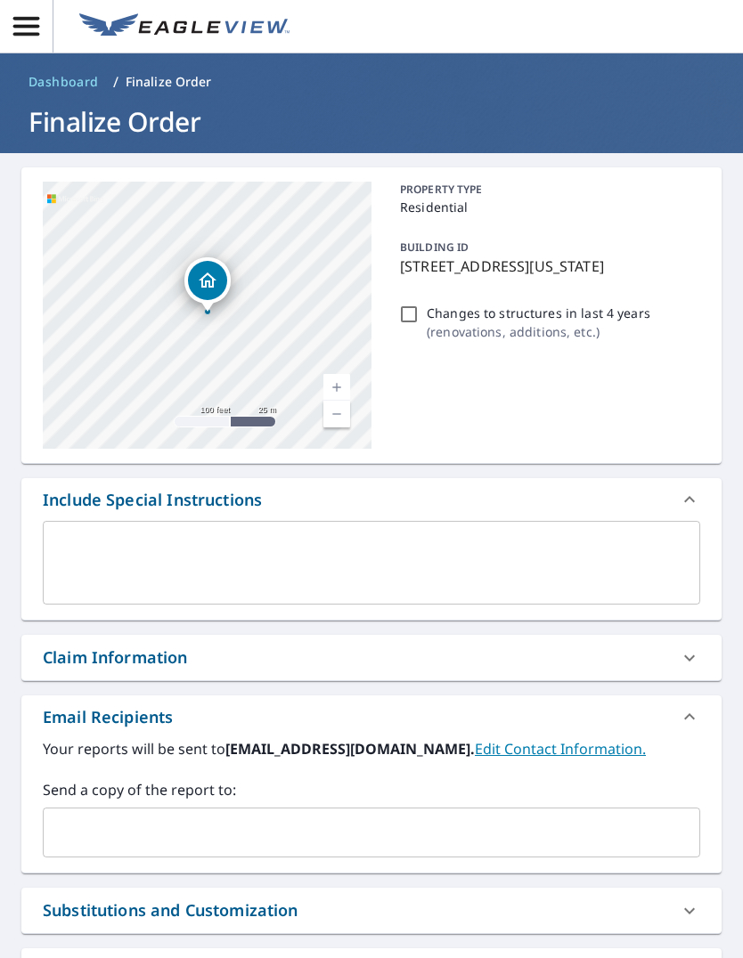
click at [336, 385] on link "Current Level 18, Zoom In" at bounding box center [336, 387] width 27 height 27
click at [343, 382] on link "Current Level 19, Zoom In" at bounding box center [336, 387] width 27 height 27
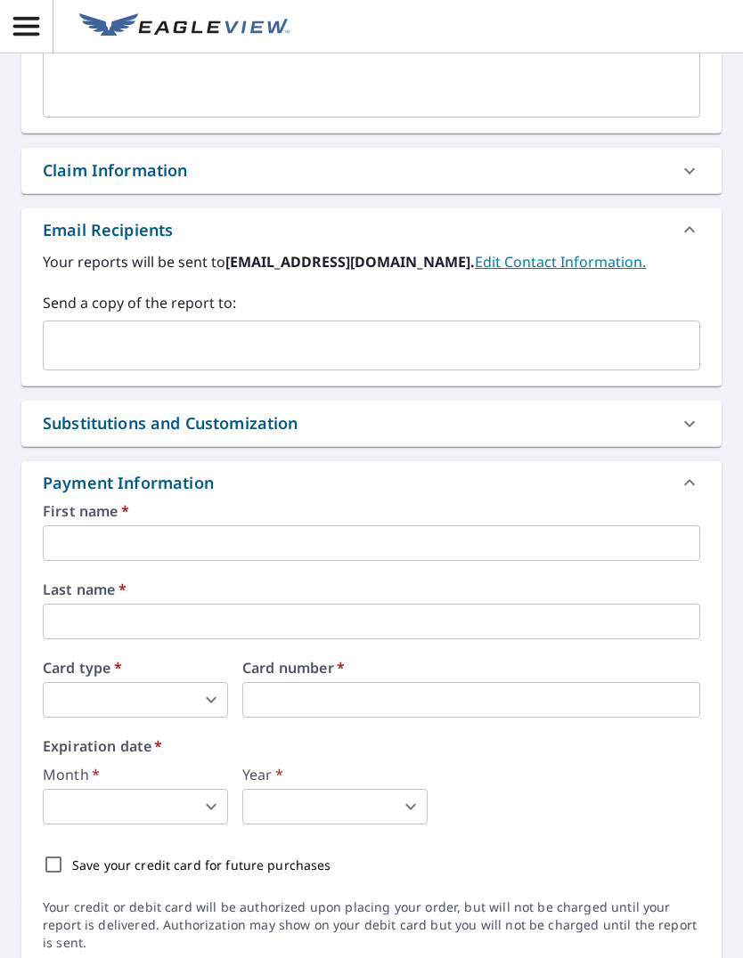
scroll to position [492, 0]
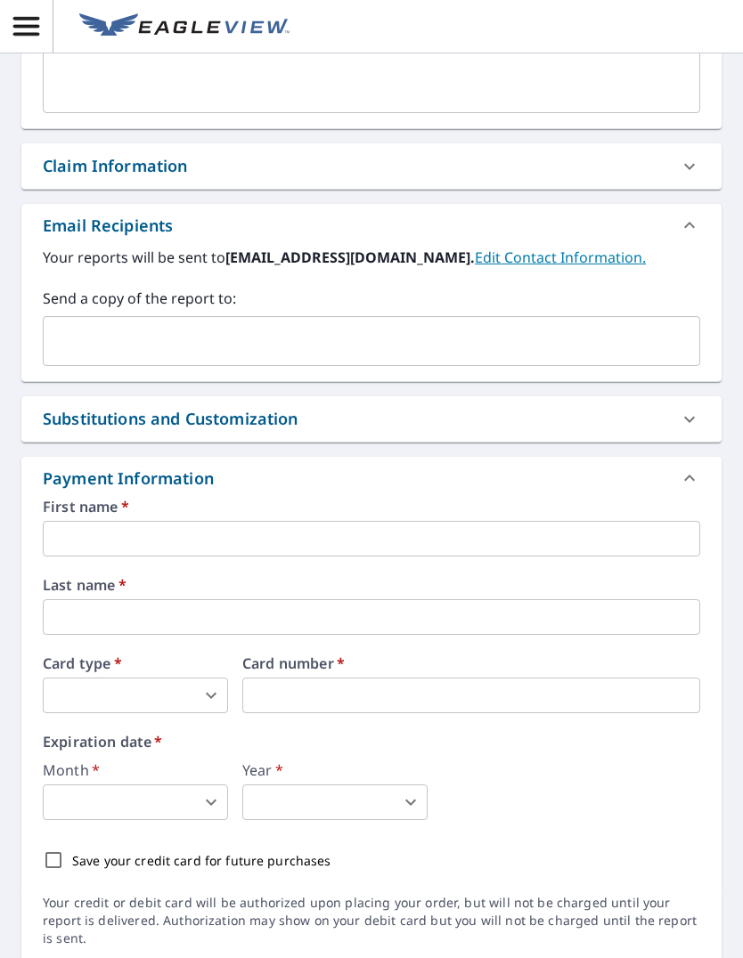
click at [134, 547] on input "text" at bounding box center [371, 539] width 657 height 36
click at [134, 546] on input "text" at bounding box center [371, 539] width 657 height 36
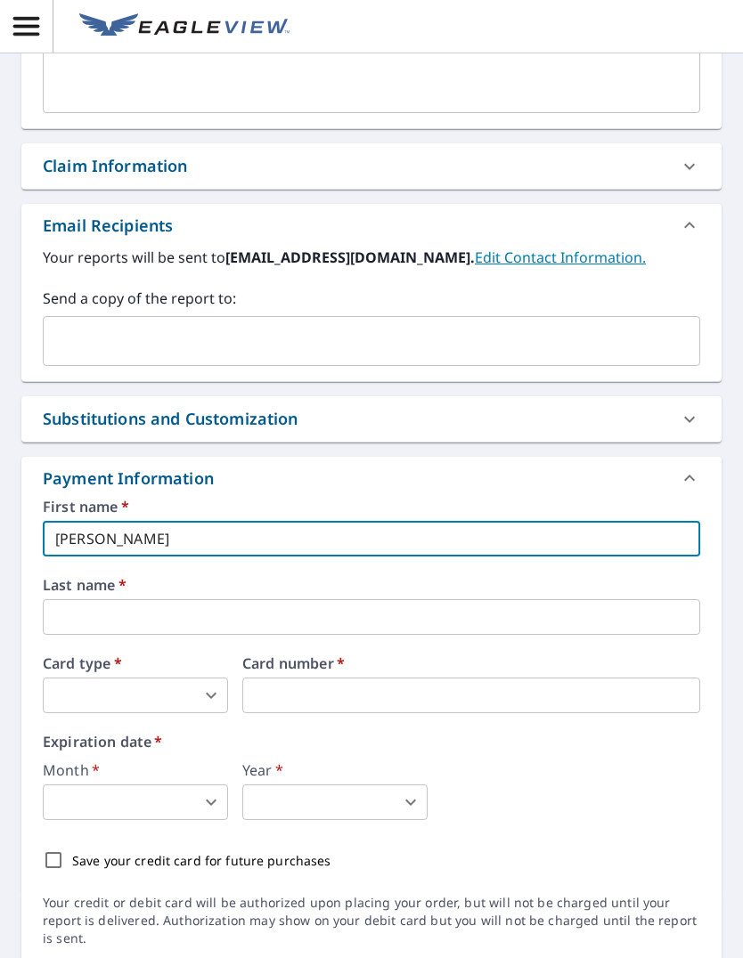
type input "[PERSON_NAME]"
click at [184, 617] on input "text" at bounding box center [371, 617] width 657 height 36
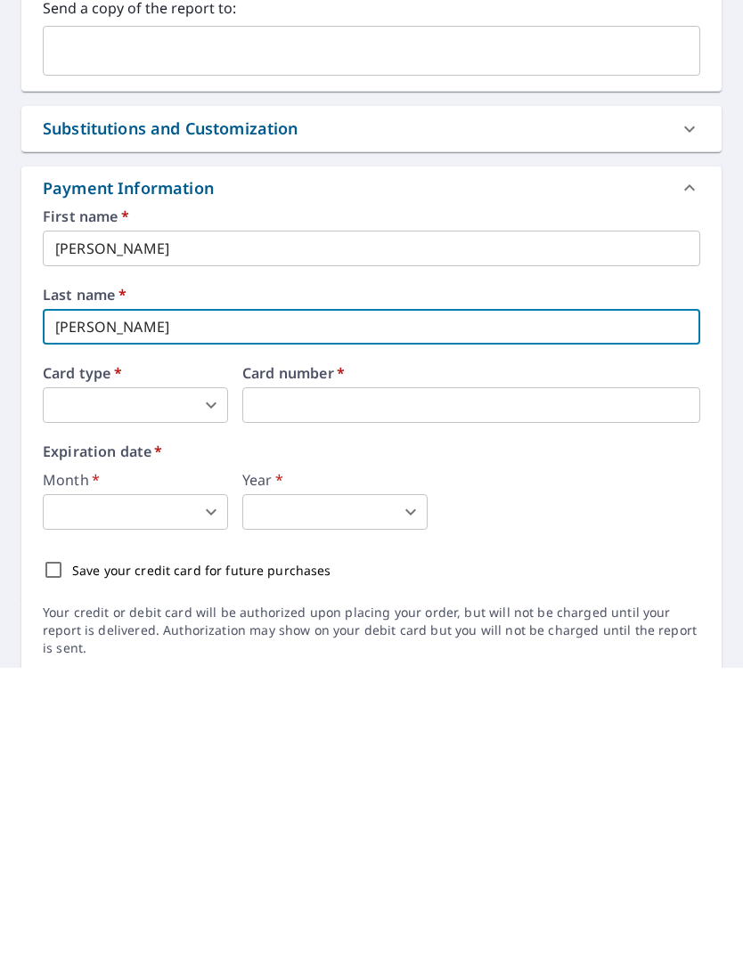
type input "[PERSON_NAME]"
click at [199, 414] on body "SH SH Dashboard / Finalize Order Finalize Order 4494 Georgia Mountain Rd Gunter…" at bounding box center [371, 479] width 743 height 958
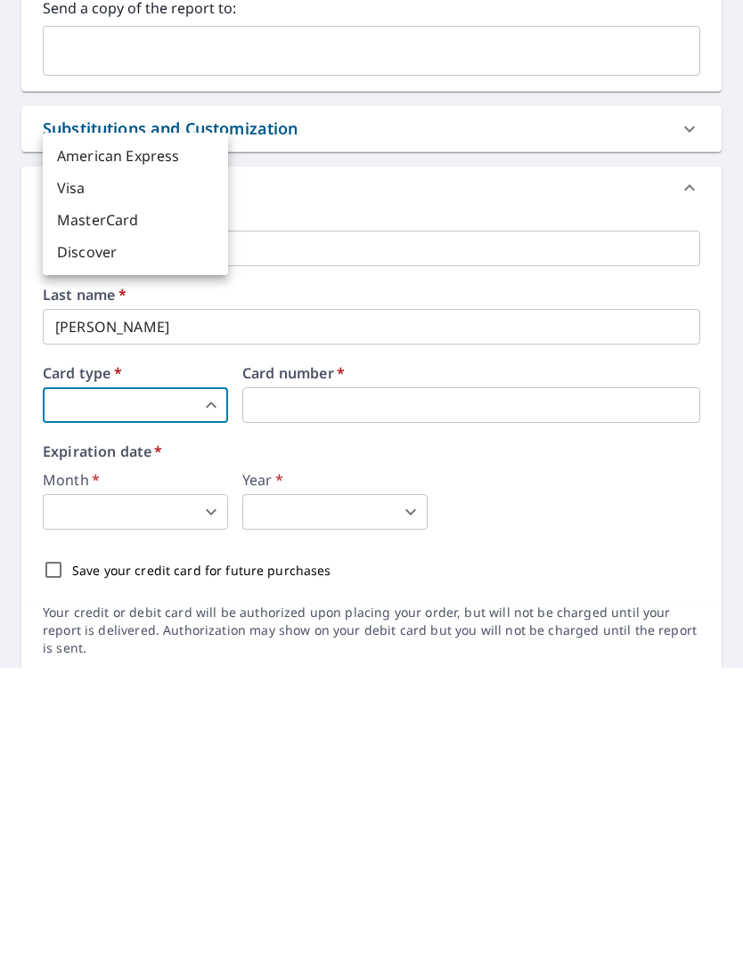
scroll to position [61, 0]
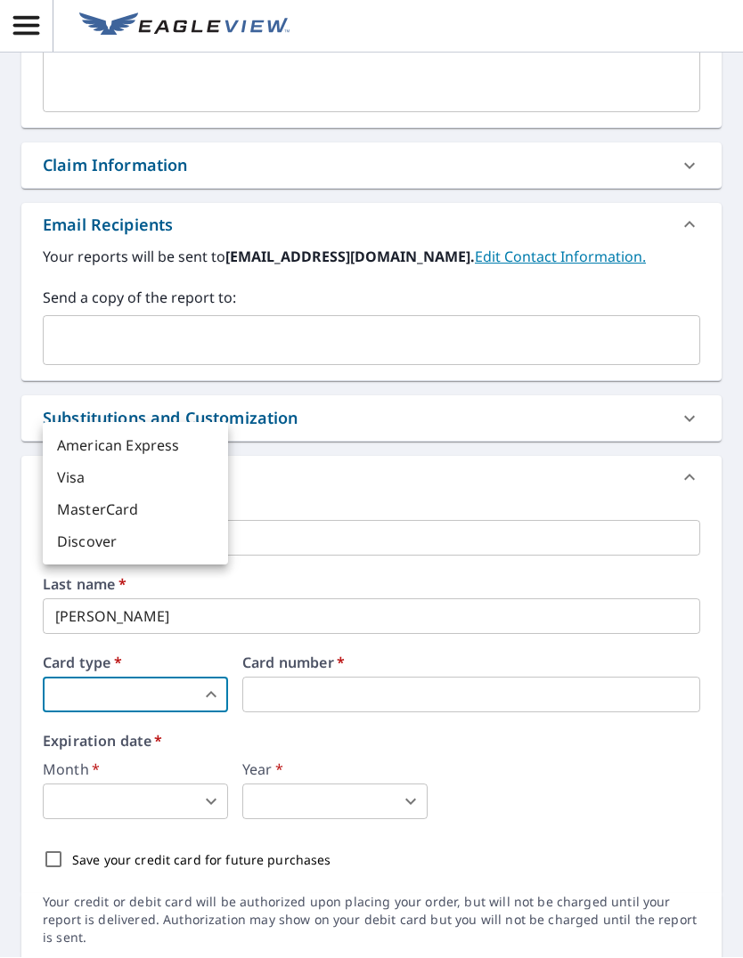
click at [110, 474] on li "Visa" at bounding box center [135, 478] width 185 height 32
type input "2"
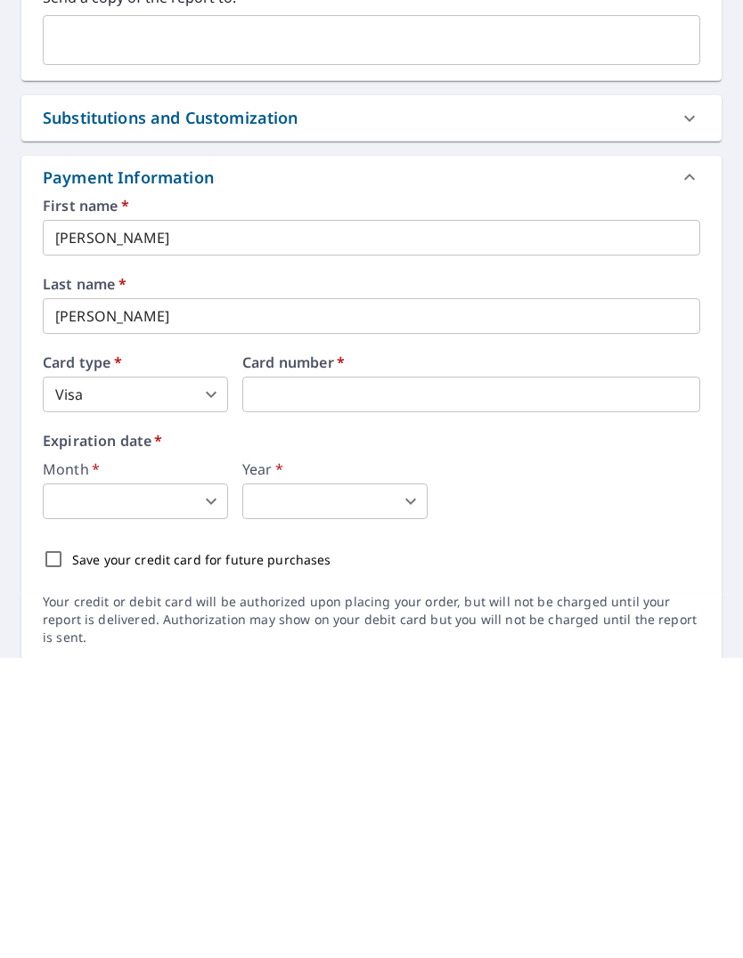
click at [129, 441] on body "SH SH Dashboard / Finalize Order Finalize Order 4494 Georgia Mountain Rd Gunter…" at bounding box center [371, 479] width 743 height 958
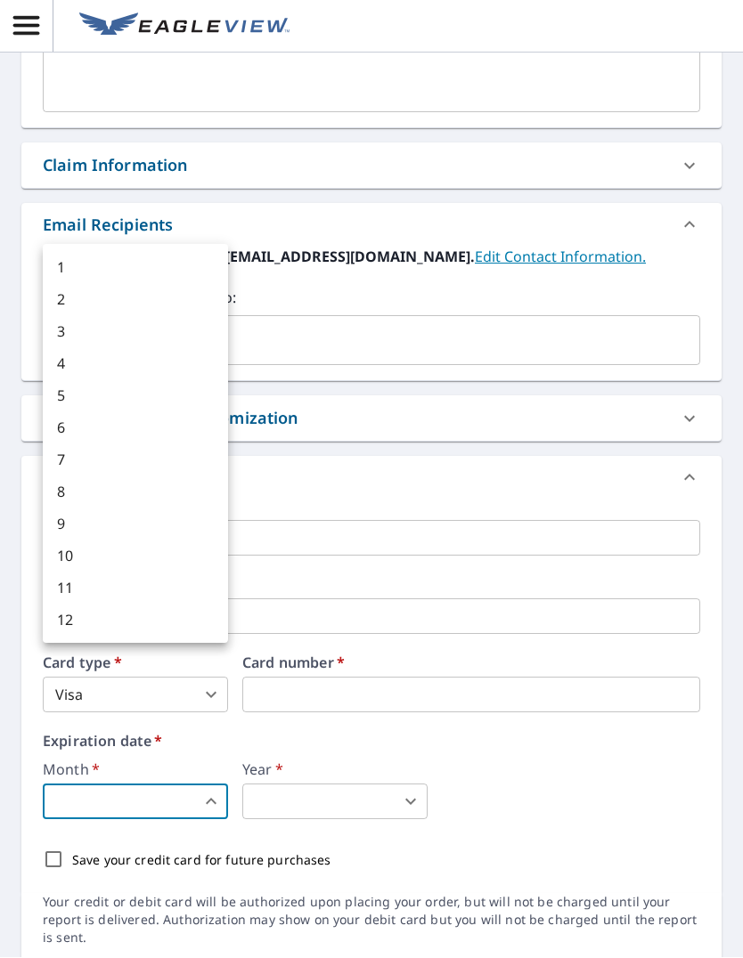
click at [97, 332] on li "3" at bounding box center [135, 332] width 185 height 32
type input "3"
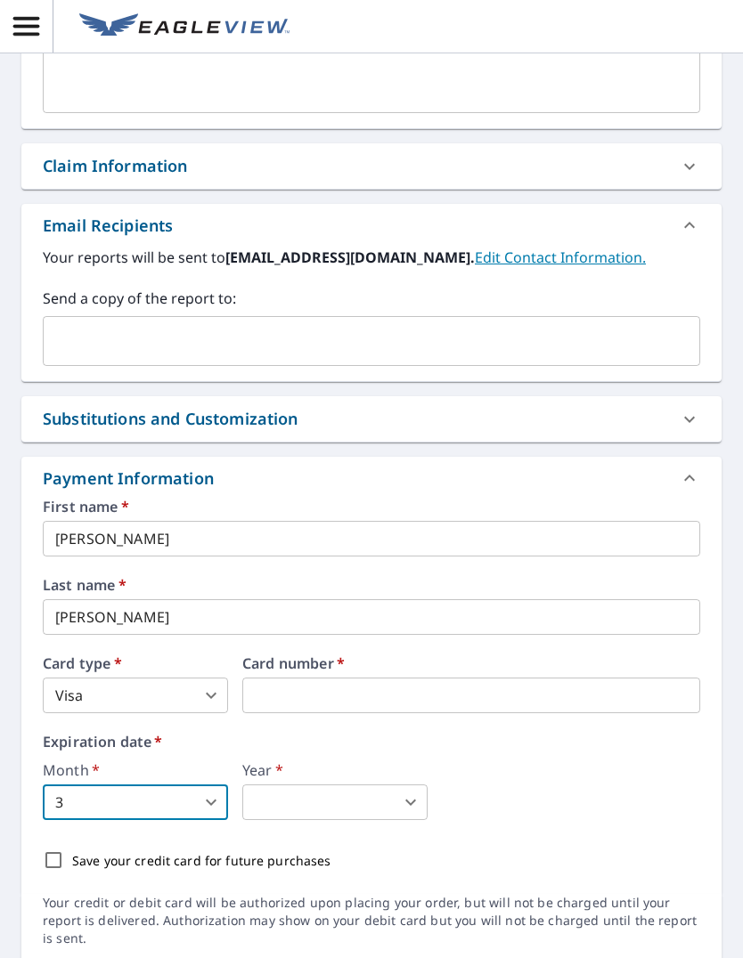
click at [307, 744] on body "SH SH Dashboard / Finalize Order Finalize Order 4494 Georgia Mountain Rd Gunter…" at bounding box center [371, 479] width 743 height 958
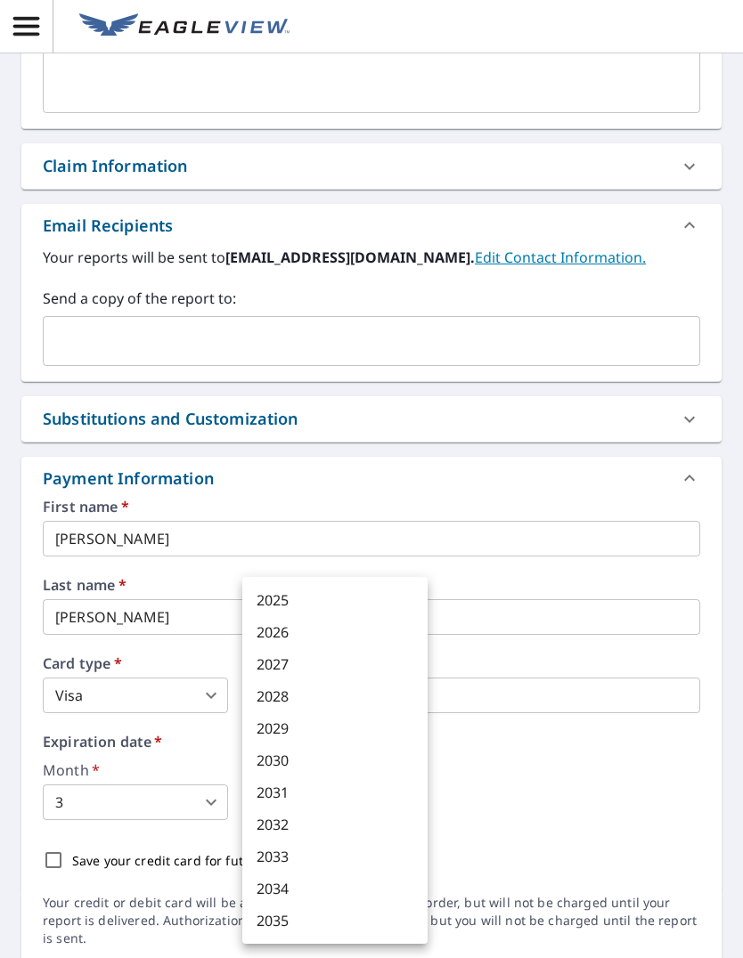
click at [313, 663] on li "2027" at bounding box center [334, 664] width 185 height 32
type input "2027"
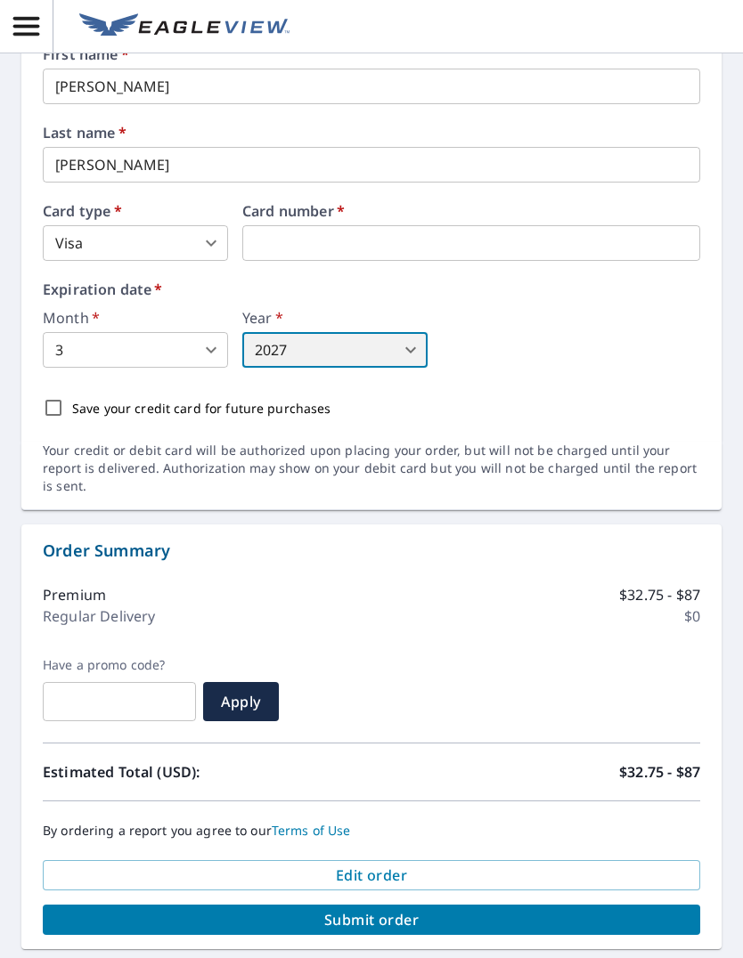
scroll to position [942, 0]
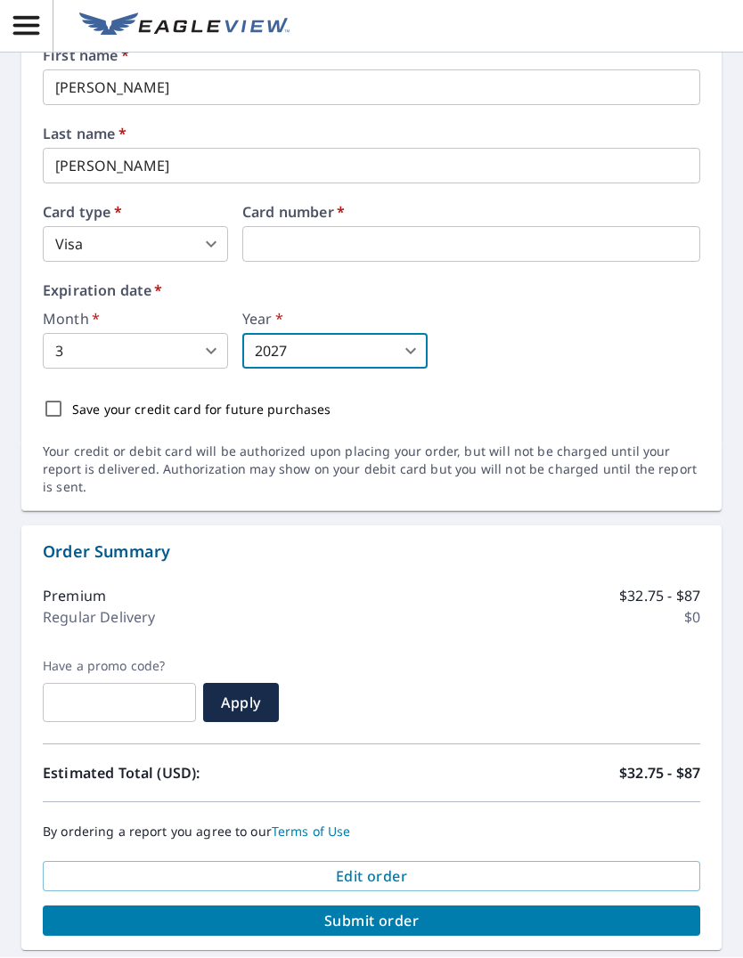
click at [423, 912] on span "Submit order" at bounding box center [371, 922] width 629 height 20
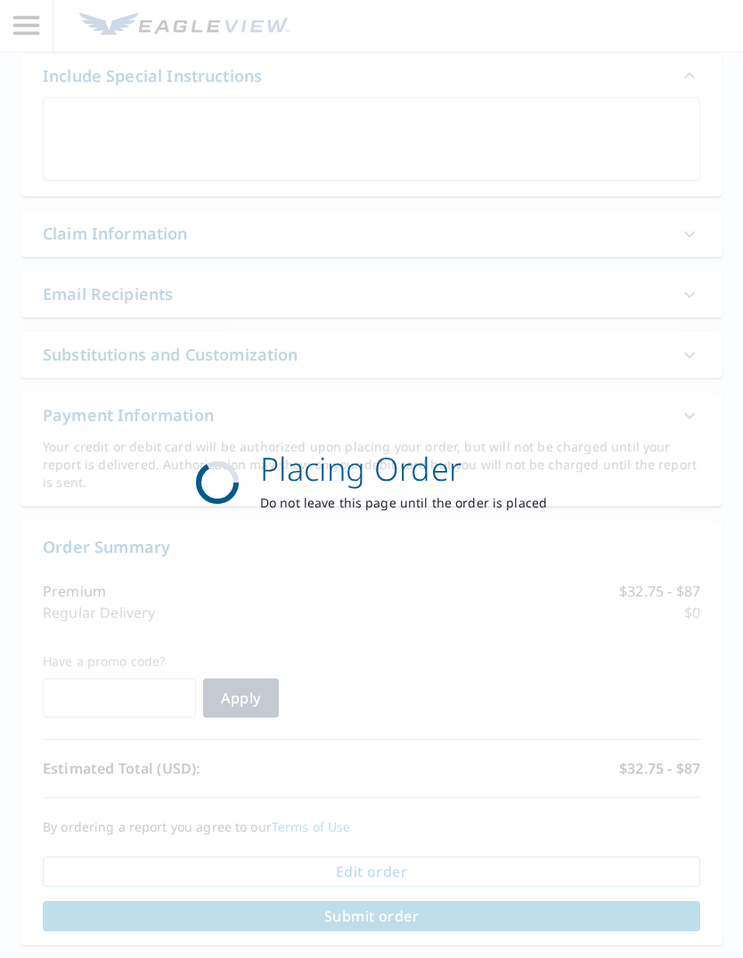
scroll to position [419, 0]
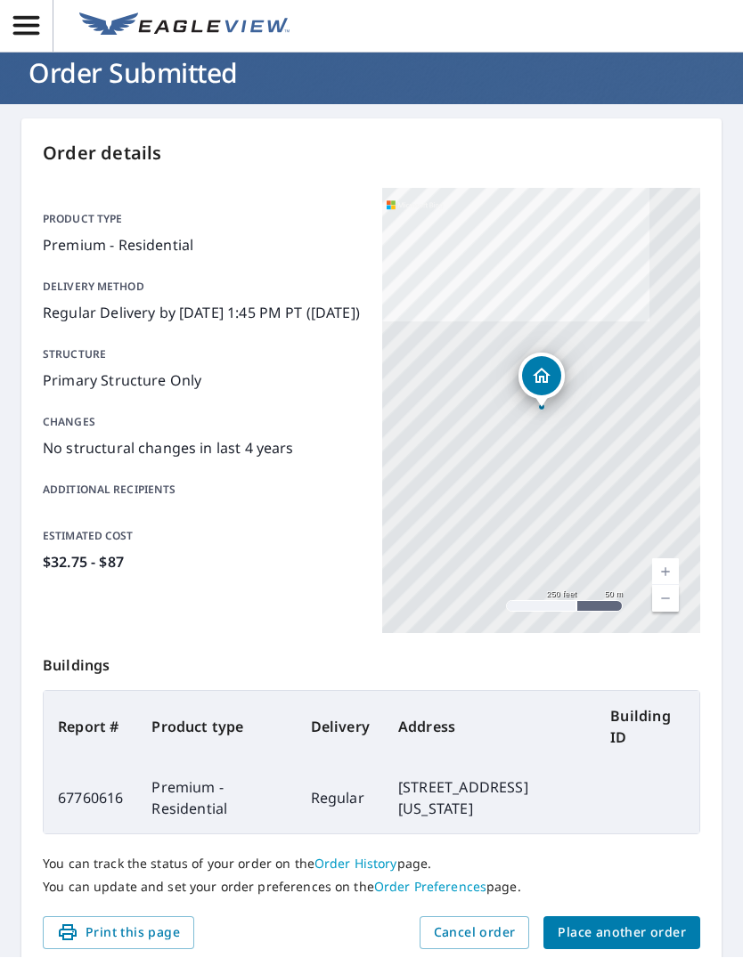
scroll to position [47, 0]
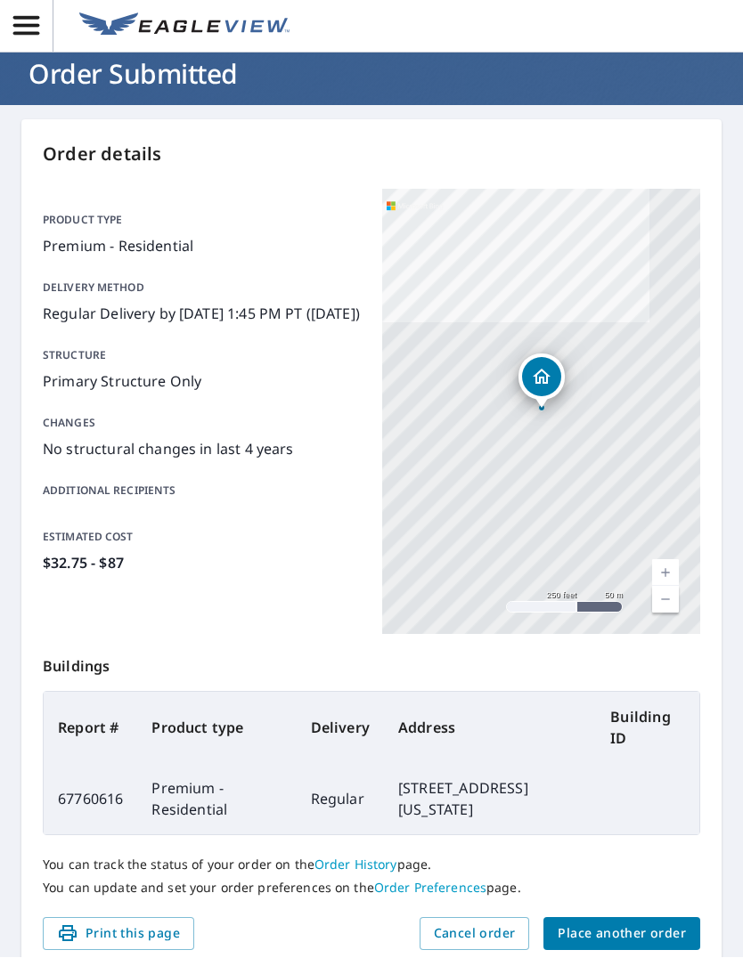
click at [673, 560] on link "Current Level 17, Zoom In" at bounding box center [665, 573] width 27 height 27
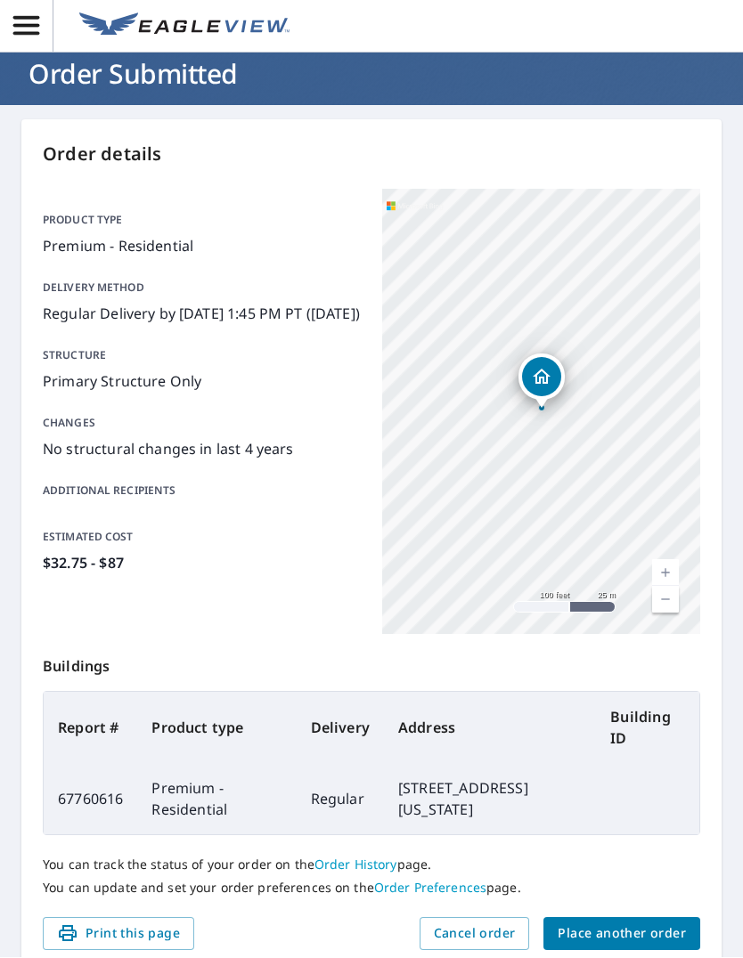
click at [666, 560] on link "Current Level 18, Zoom In" at bounding box center [665, 573] width 27 height 27
click at [671, 560] on link "Current Level 19, Zoom In" at bounding box center [665, 573] width 27 height 27
